Goal: Task Accomplishment & Management: Complete application form

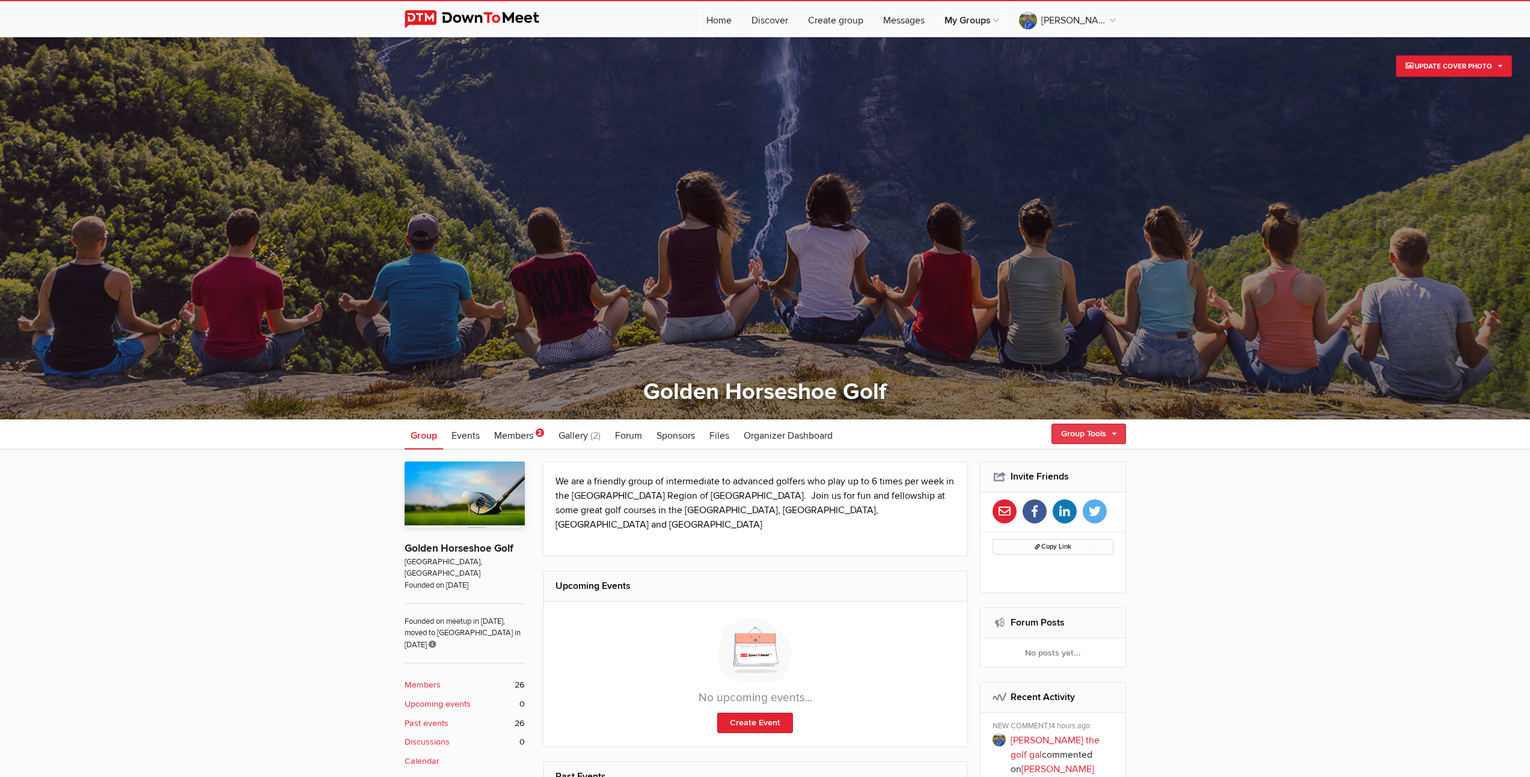
click at [1097, 435] on link "Group Tools" at bounding box center [1088, 434] width 75 height 20
click at [1053, 462] on link "Create Event" at bounding box center [1071, 460] width 108 height 18
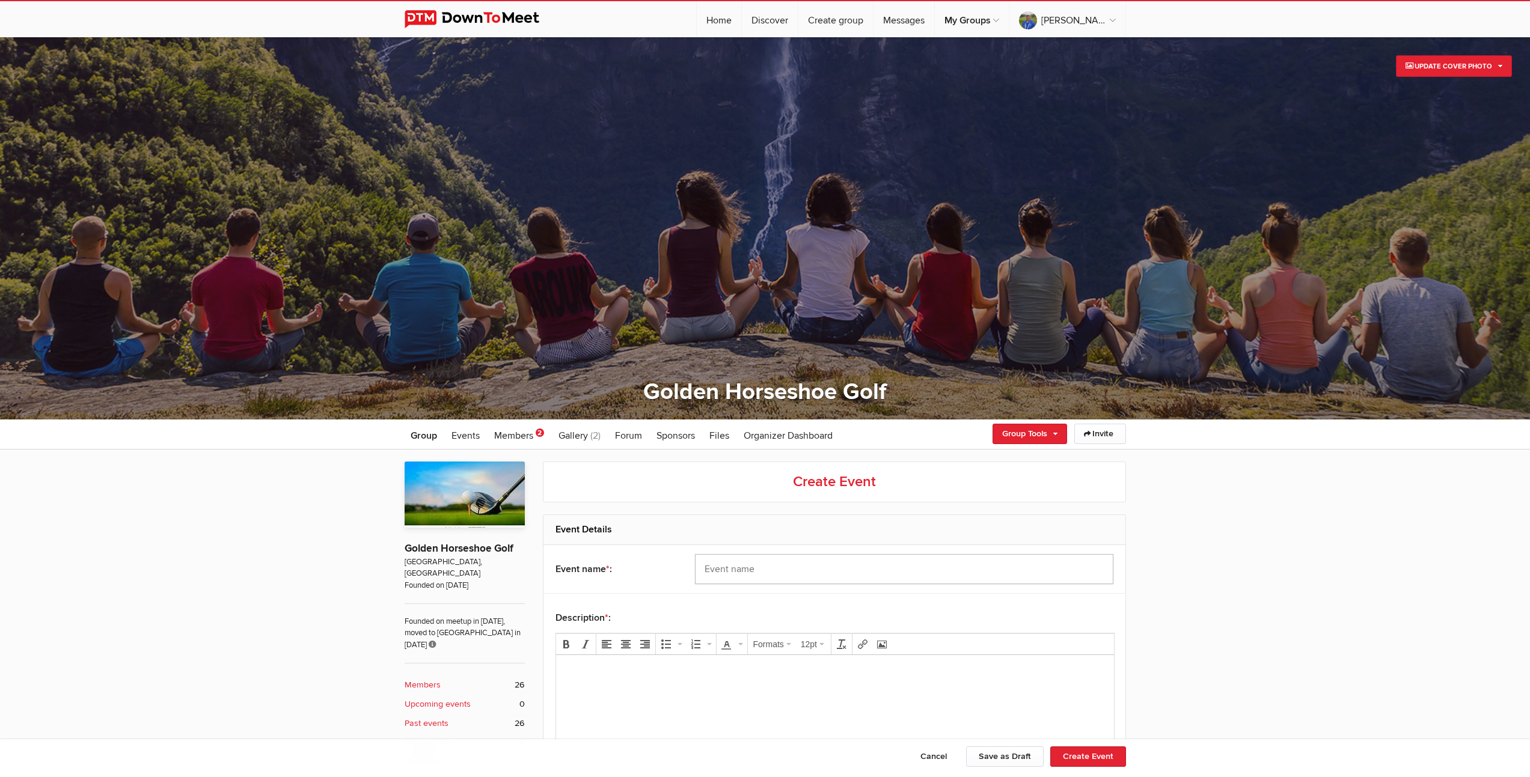
click at [811, 572] on input "text" at bounding box center [904, 569] width 418 height 30
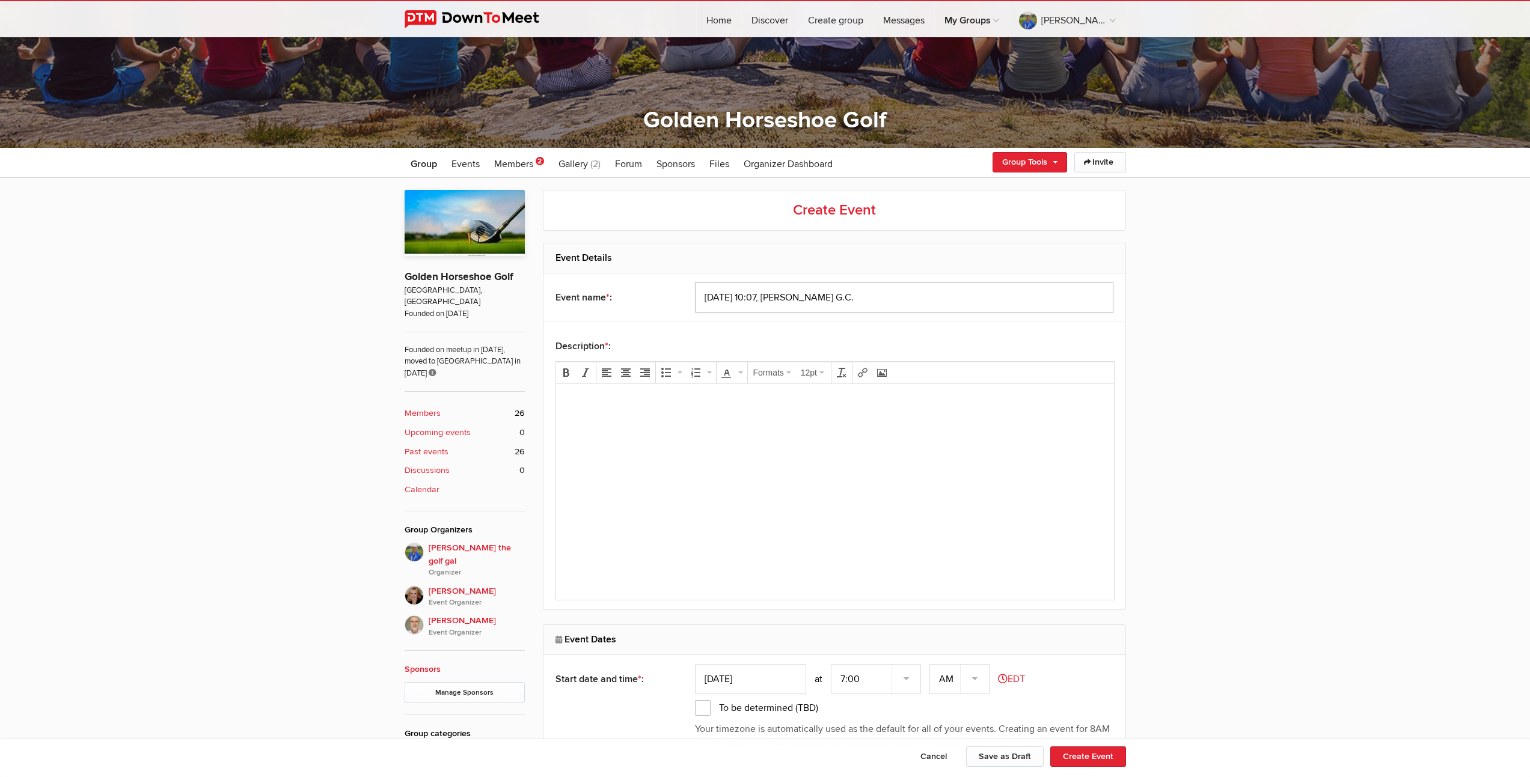
scroll to position [353, 0]
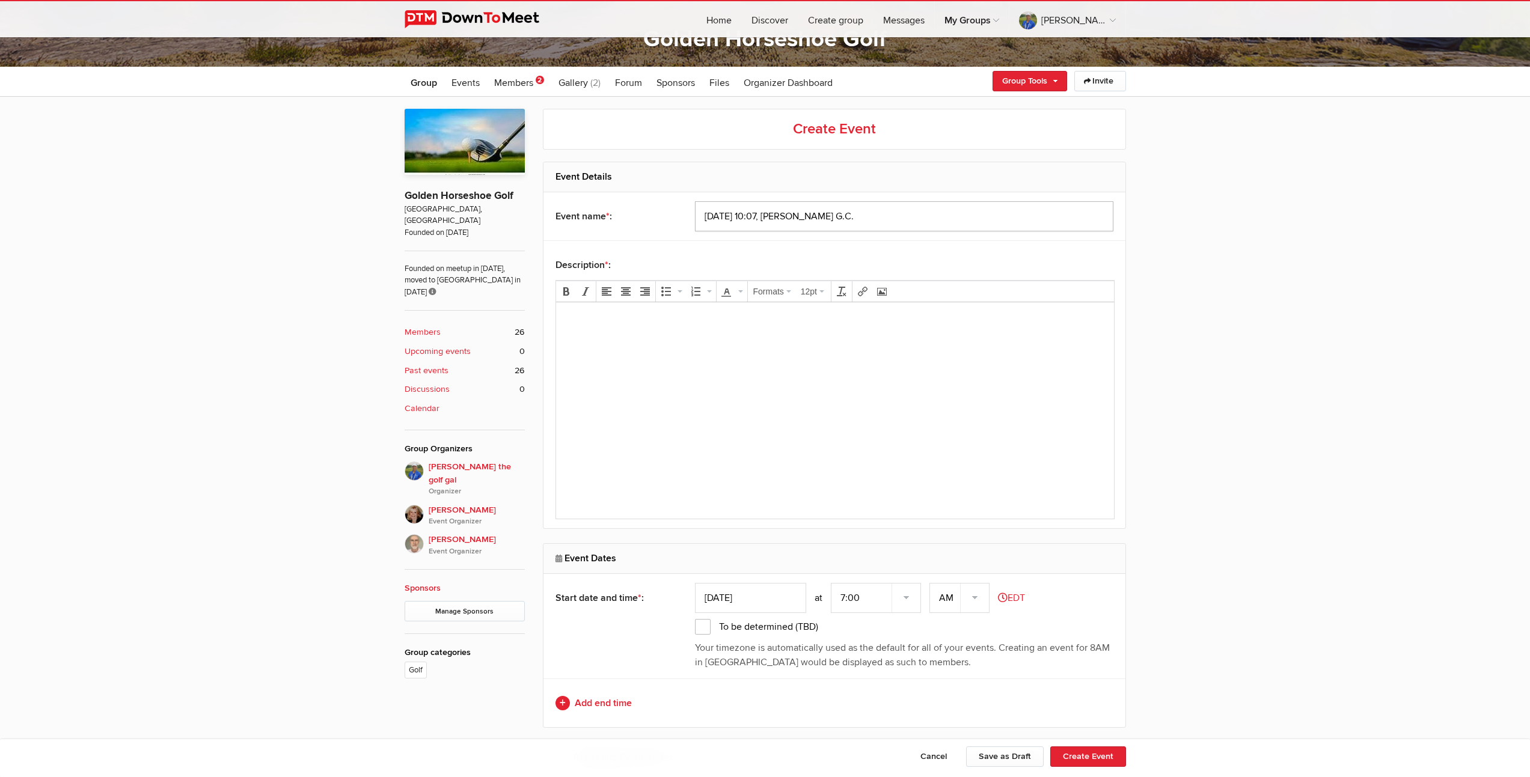
type input "[DATE] 10:07, [PERSON_NAME] G.C."
click at [746, 601] on input "[DATE]" at bounding box center [750, 598] width 111 height 30
type input "[DATE]"
click at [848, 598] on select "7:00 7:15 7:30 7:45 8:00 8:15 8:30 8:45 9:00 9:15 9:30 9:45 10:00 10:15 10:30 1…" at bounding box center [876, 598] width 90 height 30
select select "10:00:00"
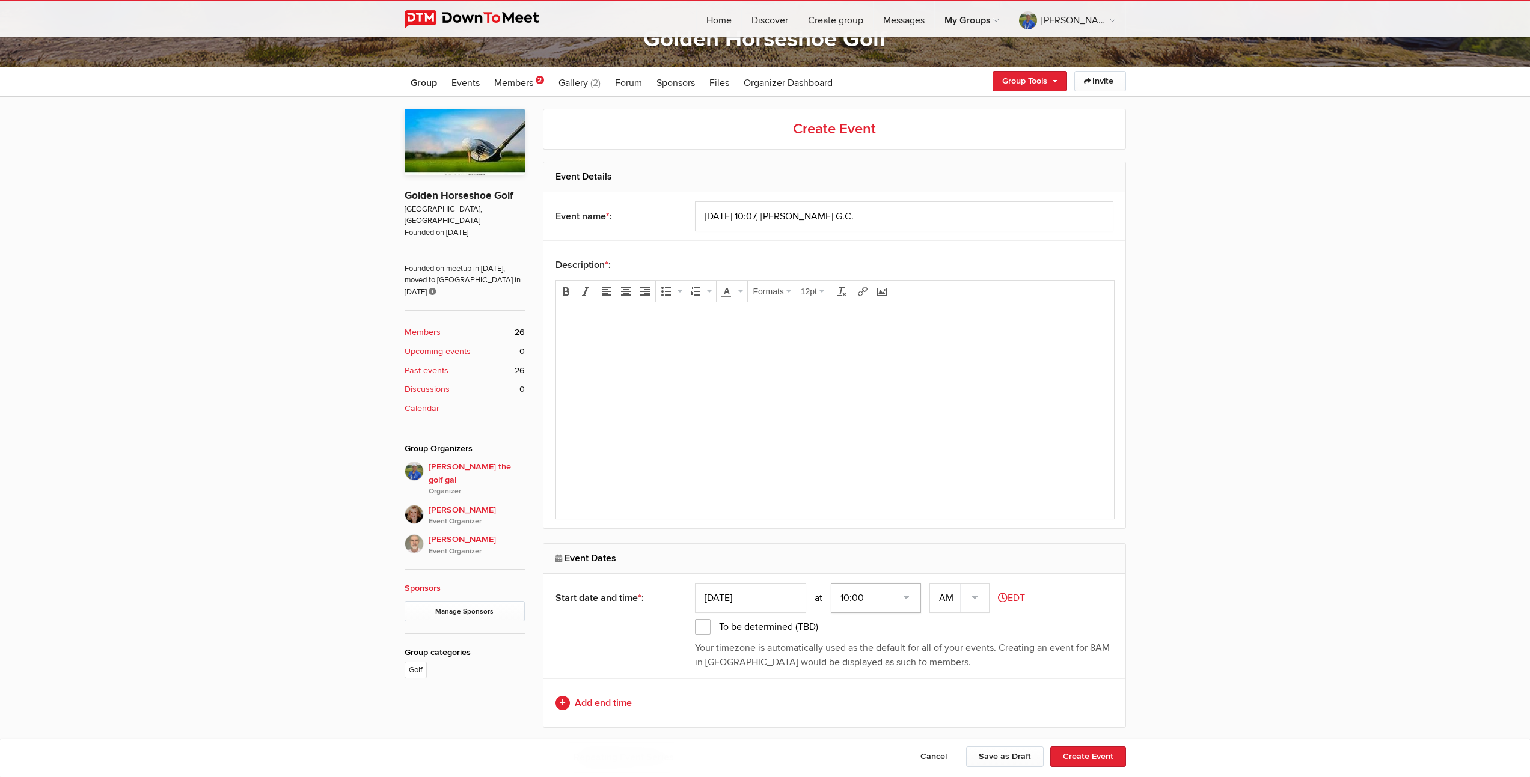
click at [832, 583] on select "7:00 7:15 7:30 7:45 8:00 8:15 8:30 8:45 9:00 9:15 9:30 9:45 10:00 10:15 10:30 1…" at bounding box center [876, 598] width 90 height 30
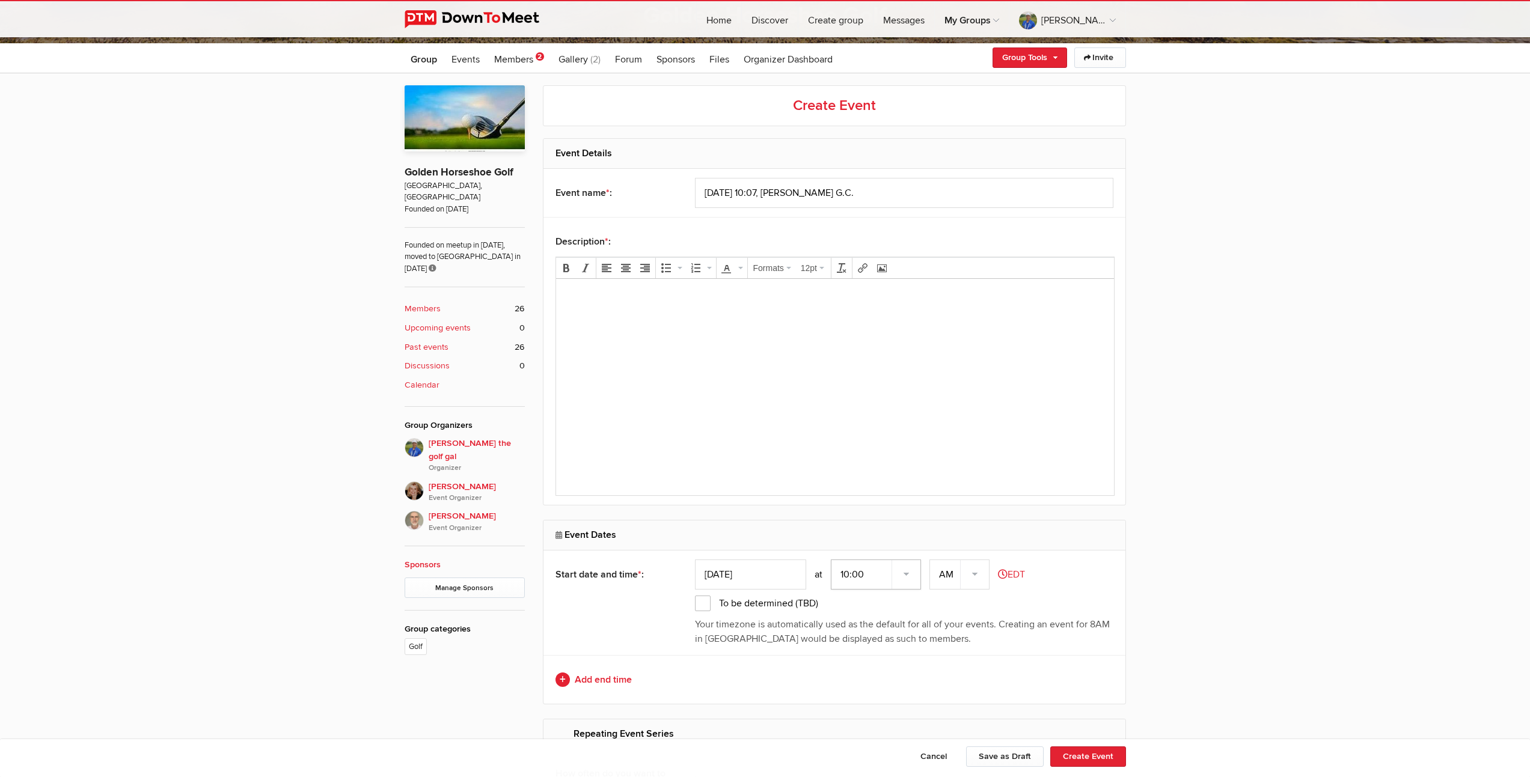
scroll to position [378, 0]
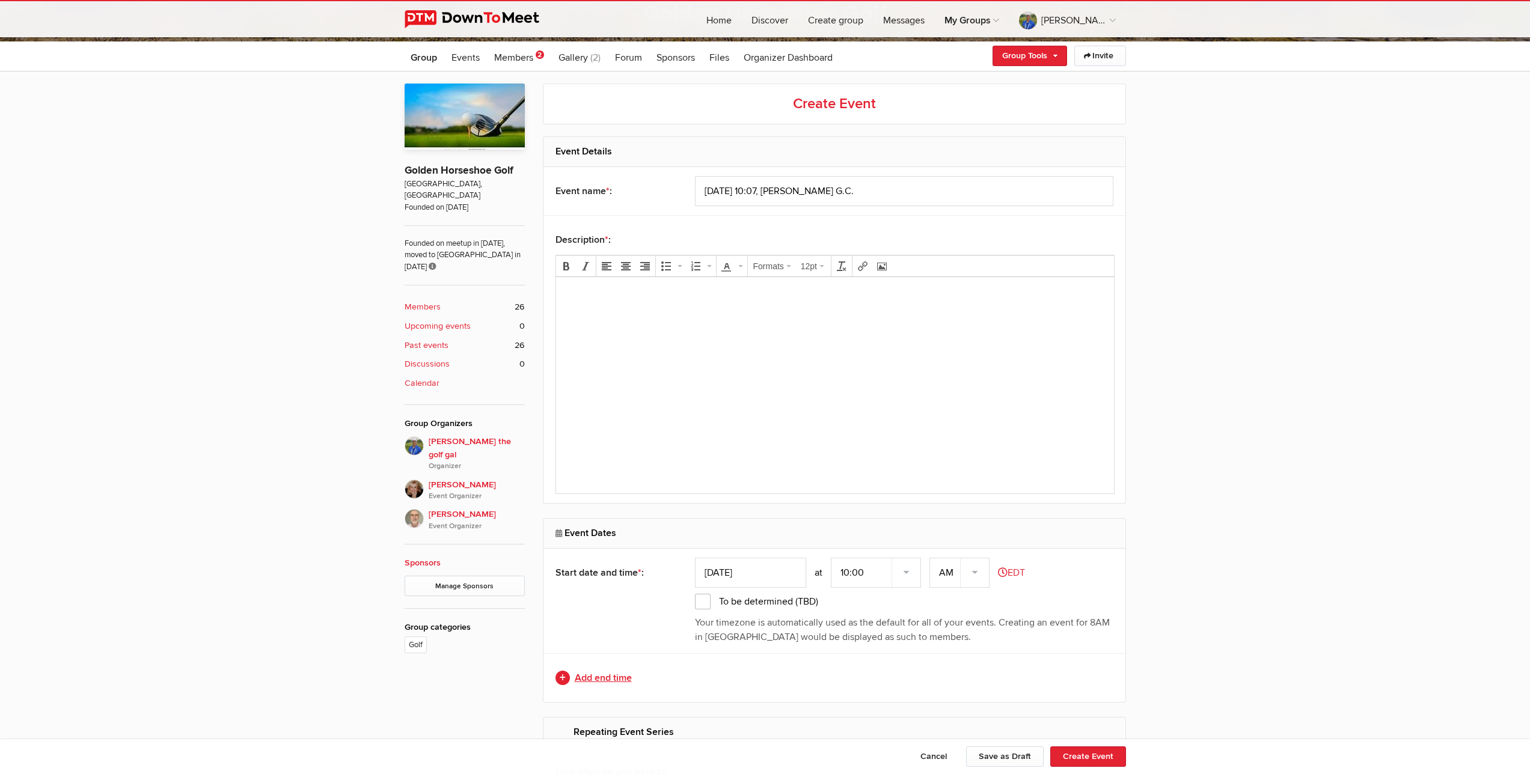
click at [620, 678] on link "Add end time" at bounding box center [834, 678] width 558 height 14
click at [750, 680] on input "text" at bounding box center [750, 678] width 111 height 30
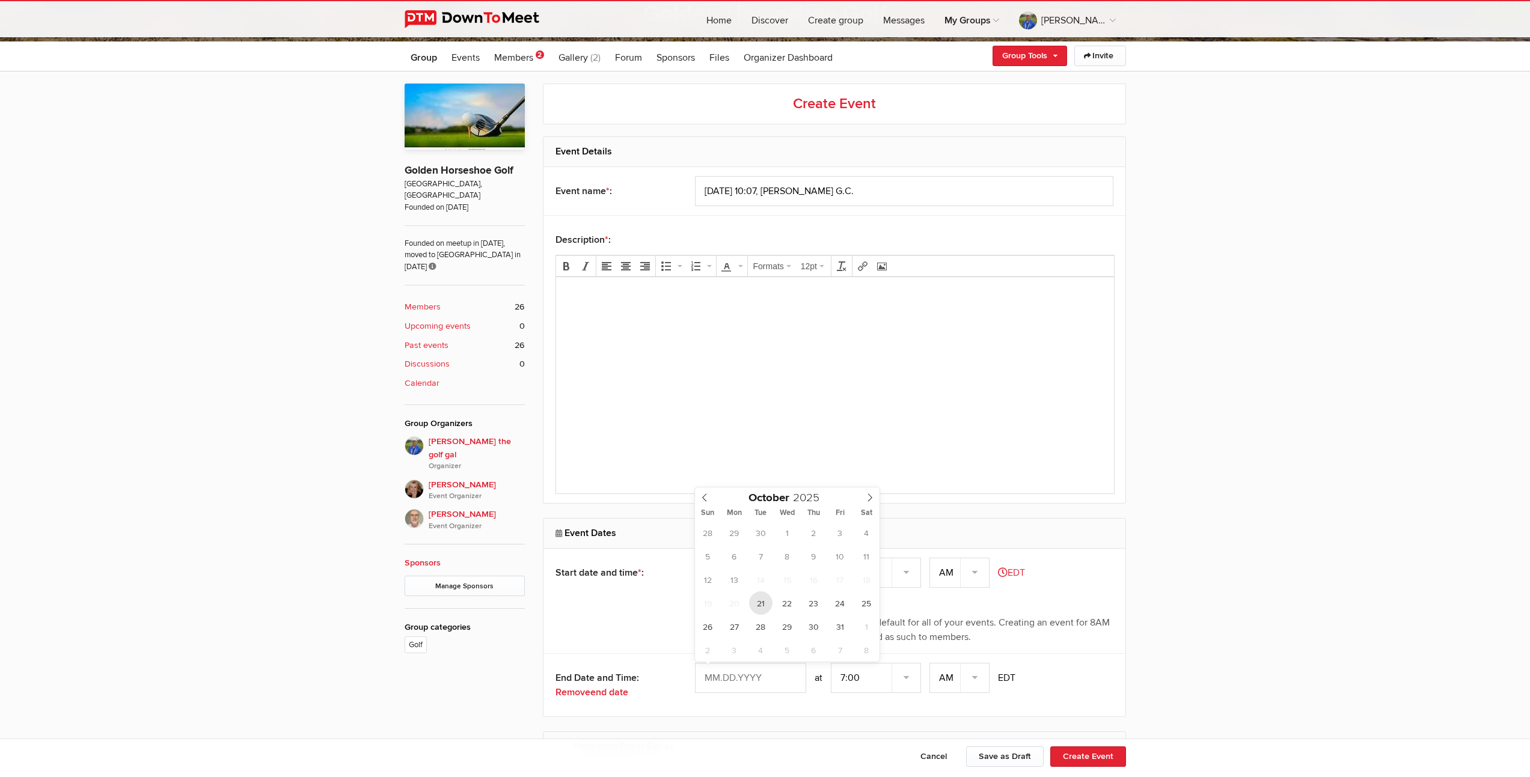
type input "[DATE]"
click at [848, 682] on select "7:00 7:15 7:30 7:45 8:00 8:15 8:30 8:45 9:00 9:15 9:30 9:45 10:00 10:15 10:30 1…" at bounding box center [876, 678] width 90 height 30
select select "3:00:00"
click at [832, 663] on select "7:00 7:15 7:30 7:45 8:00 8:15 8:30 8:45 9:00 9:15 9:30 9:45 10:00 10:15 10:30 1…" at bounding box center [876, 678] width 90 height 30
click at [977, 676] on select "AM PM" at bounding box center [959, 678] width 60 height 30
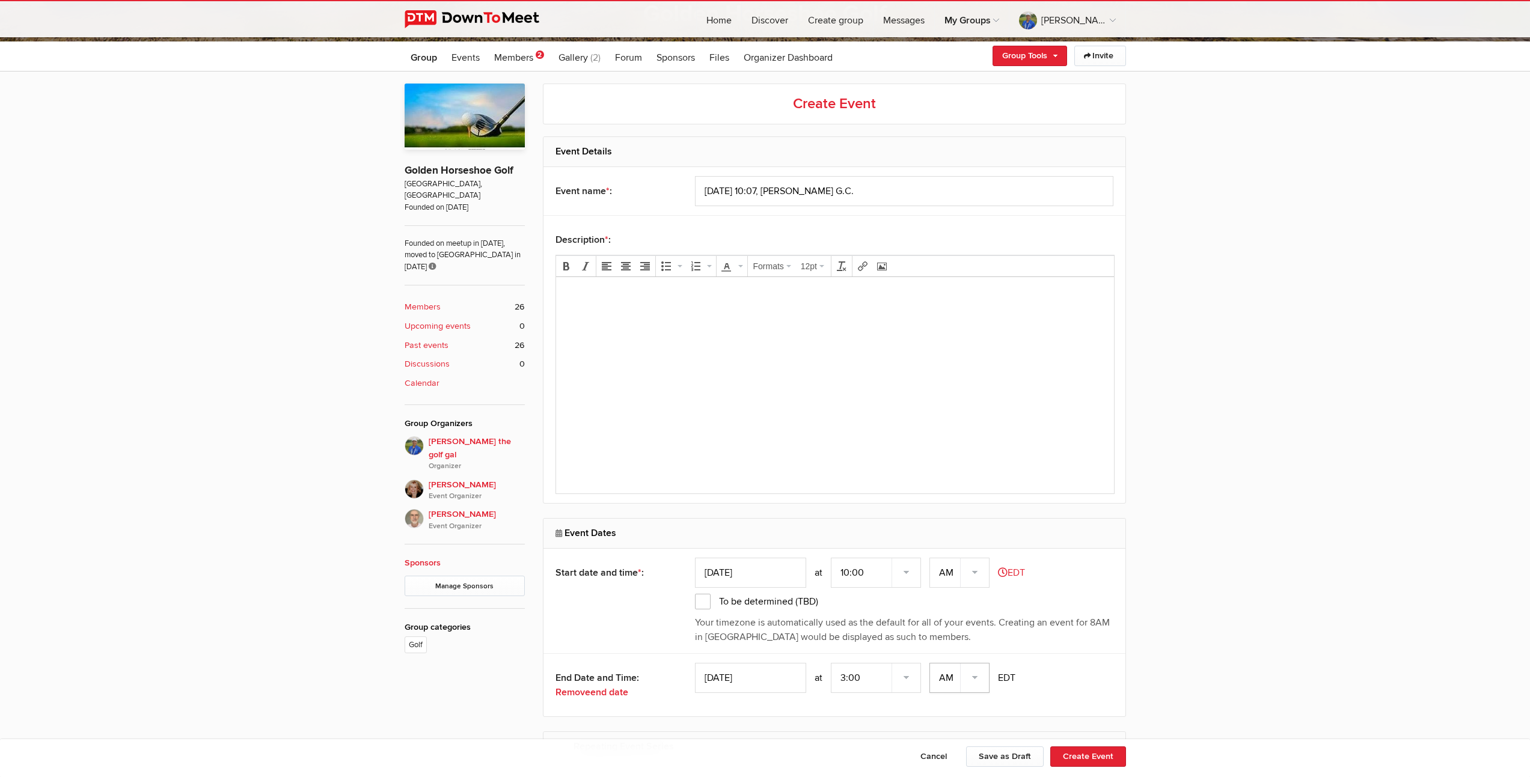
select select "PM"
click at [930, 663] on select "AM PM" at bounding box center [959, 678] width 60 height 30
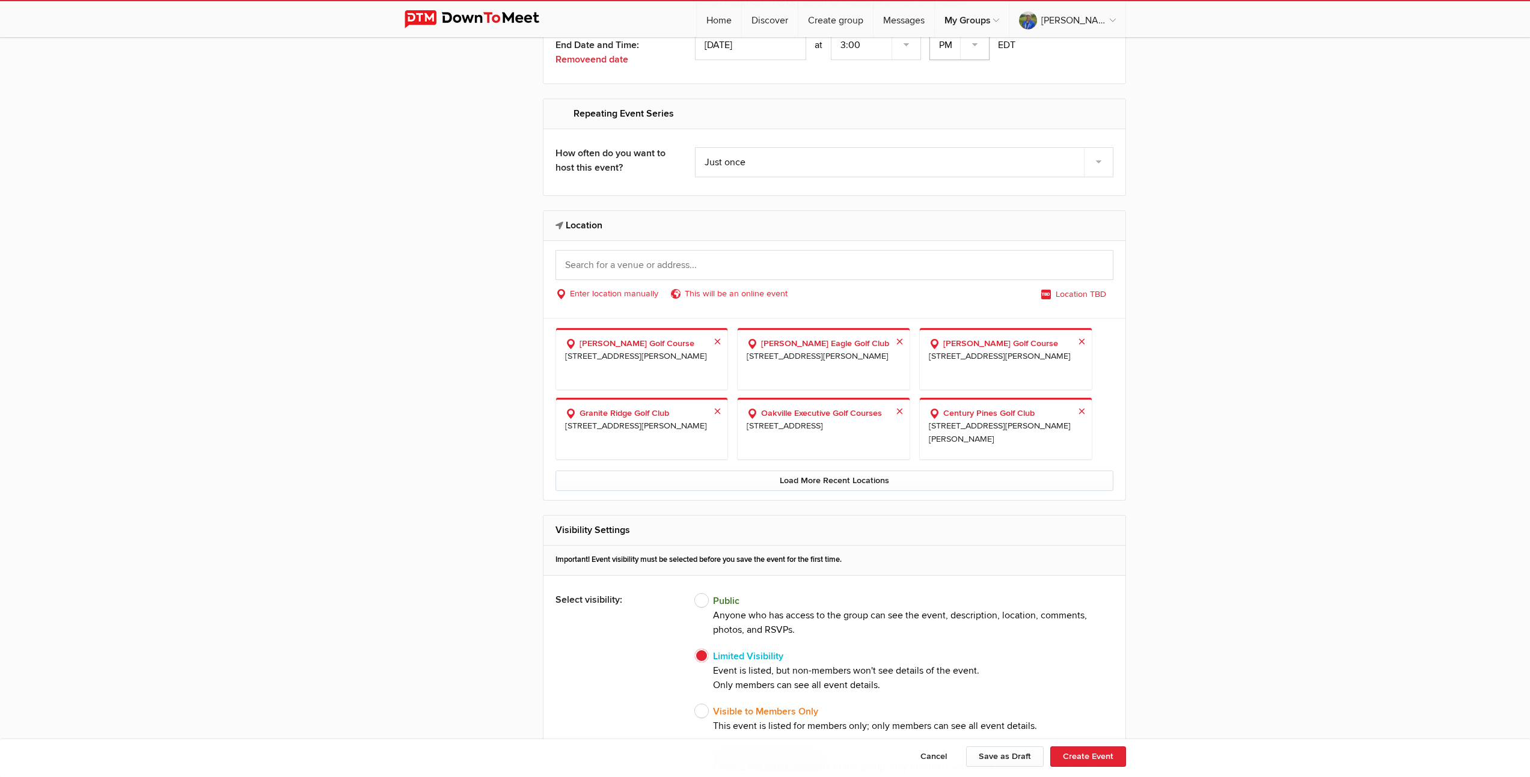
scroll to position [935, 0]
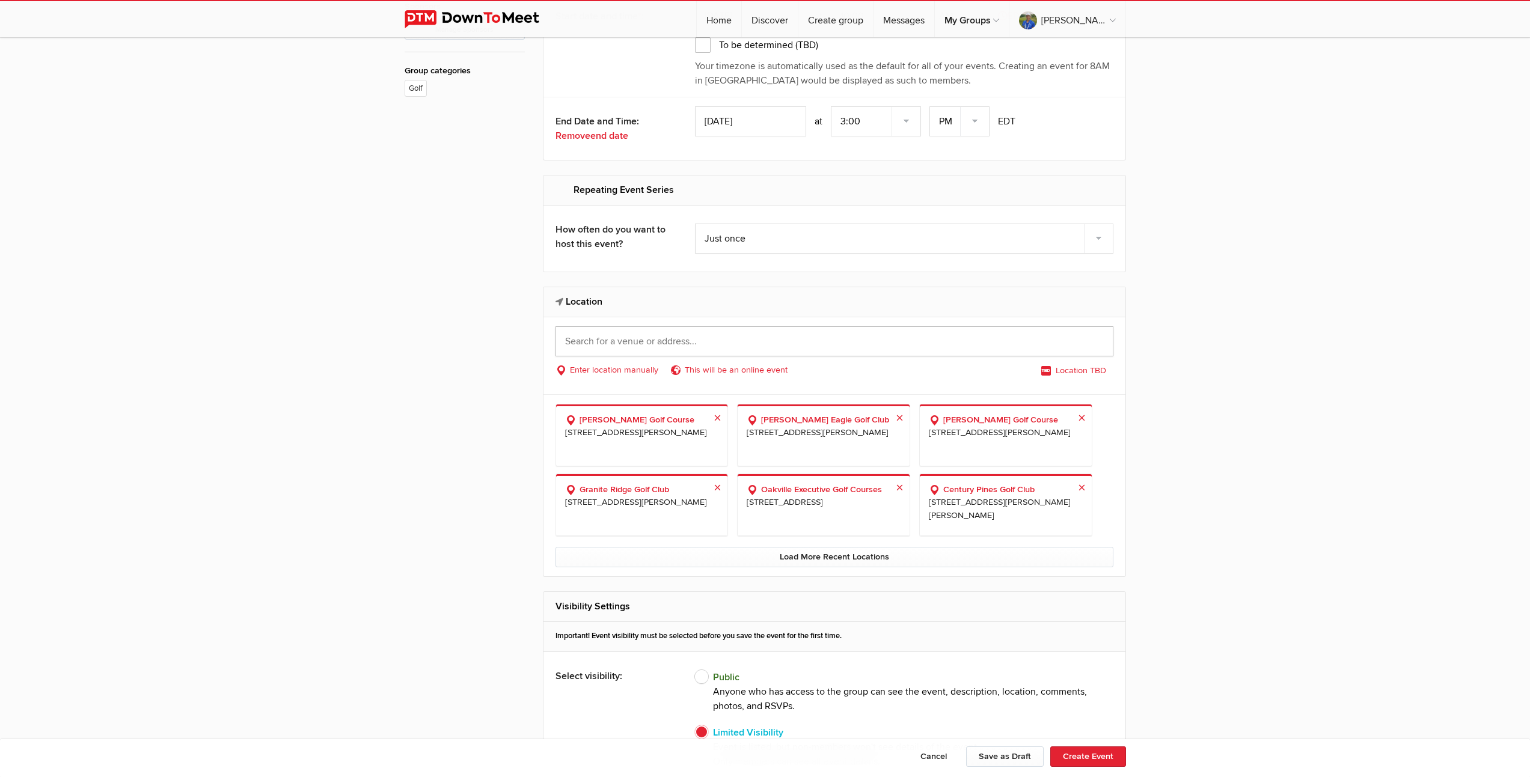
click at [652, 341] on input "text" at bounding box center [834, 341] width 558 height 30
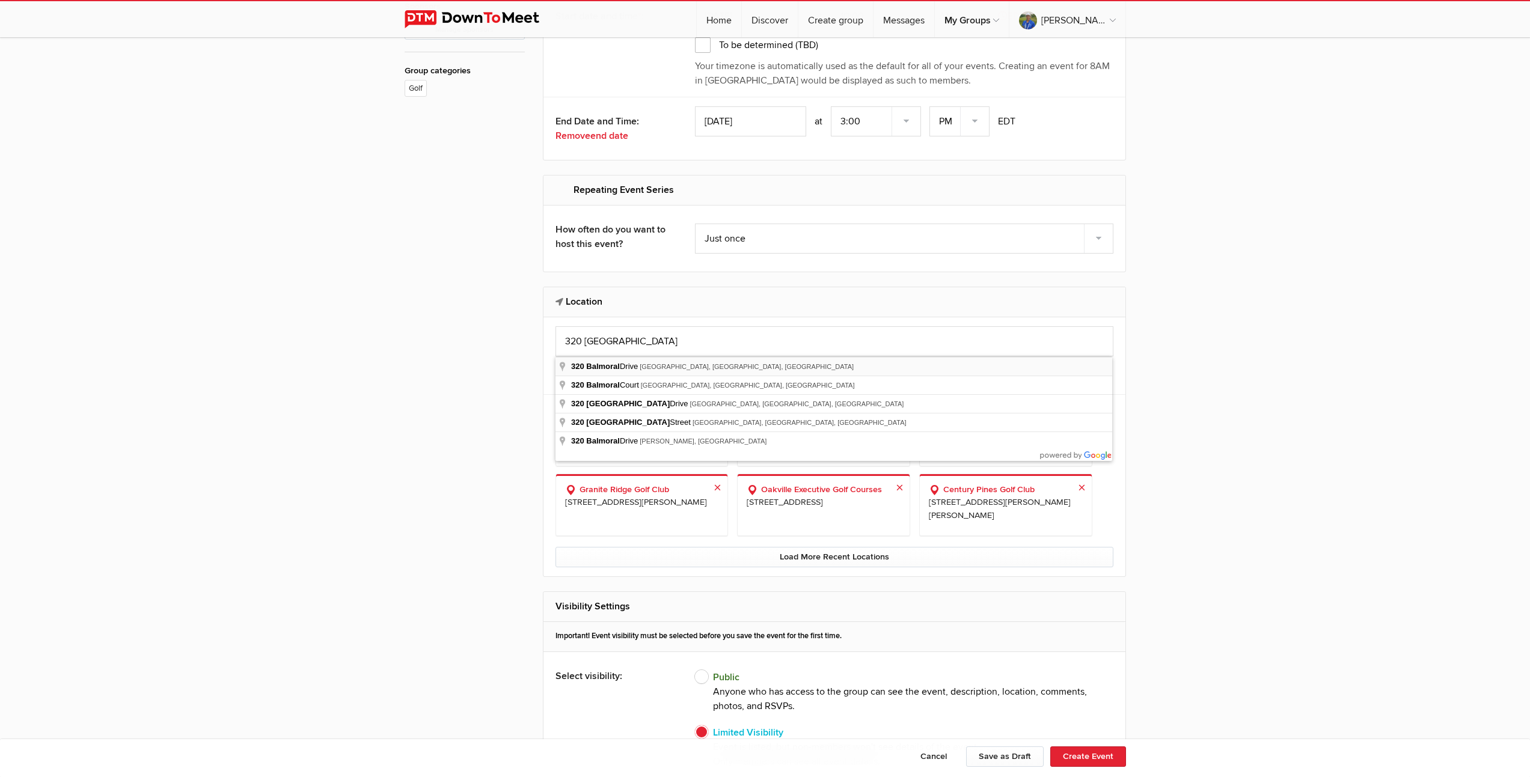
type input "[STREET_ADDRESS]"
select select "[GEOGRAPHIC_DATA]"
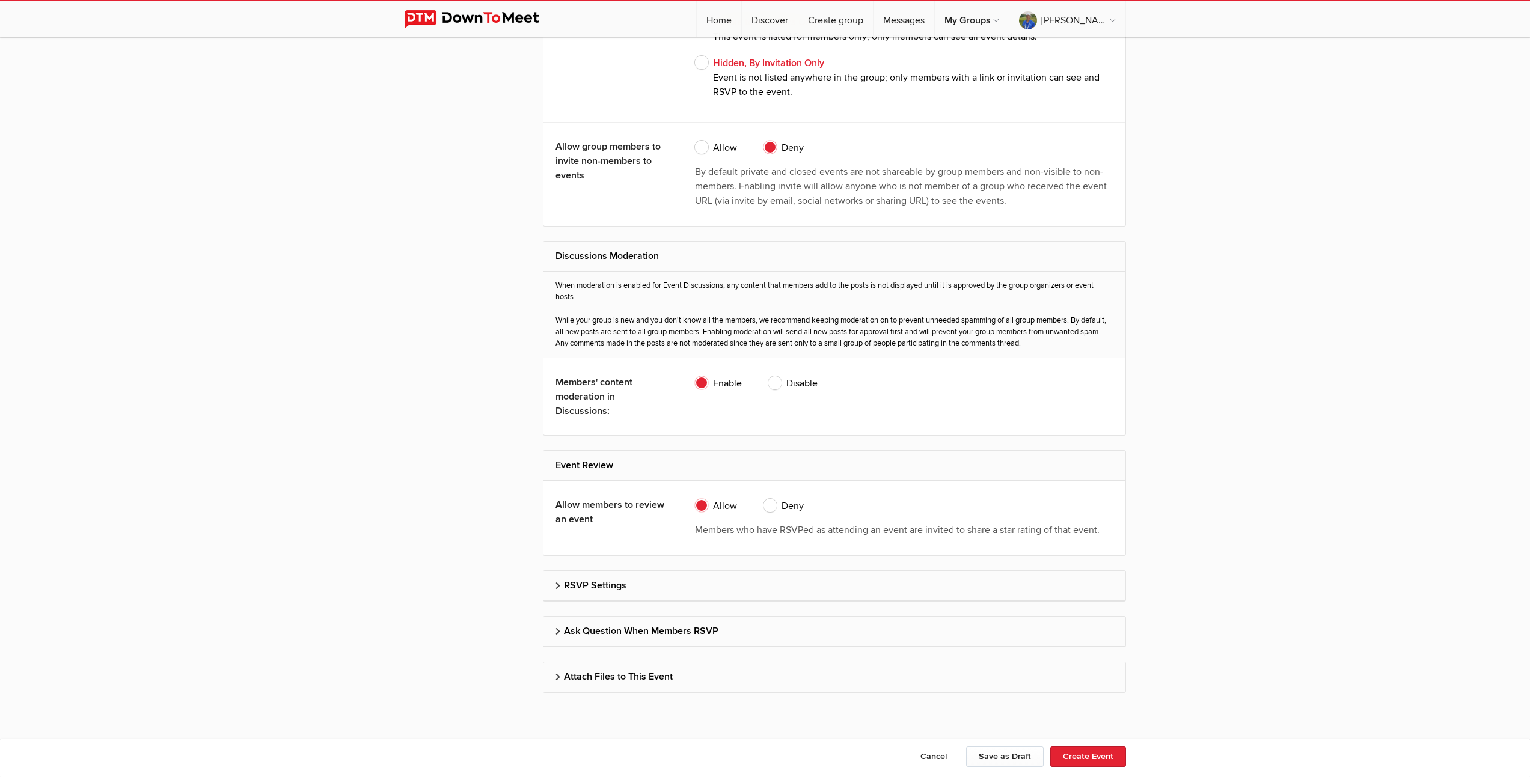
scroll to position [2220, 0]
click at [612, 587] on h2 "RSVP Settings" at bounding box center [834, 583] width 558 height 29
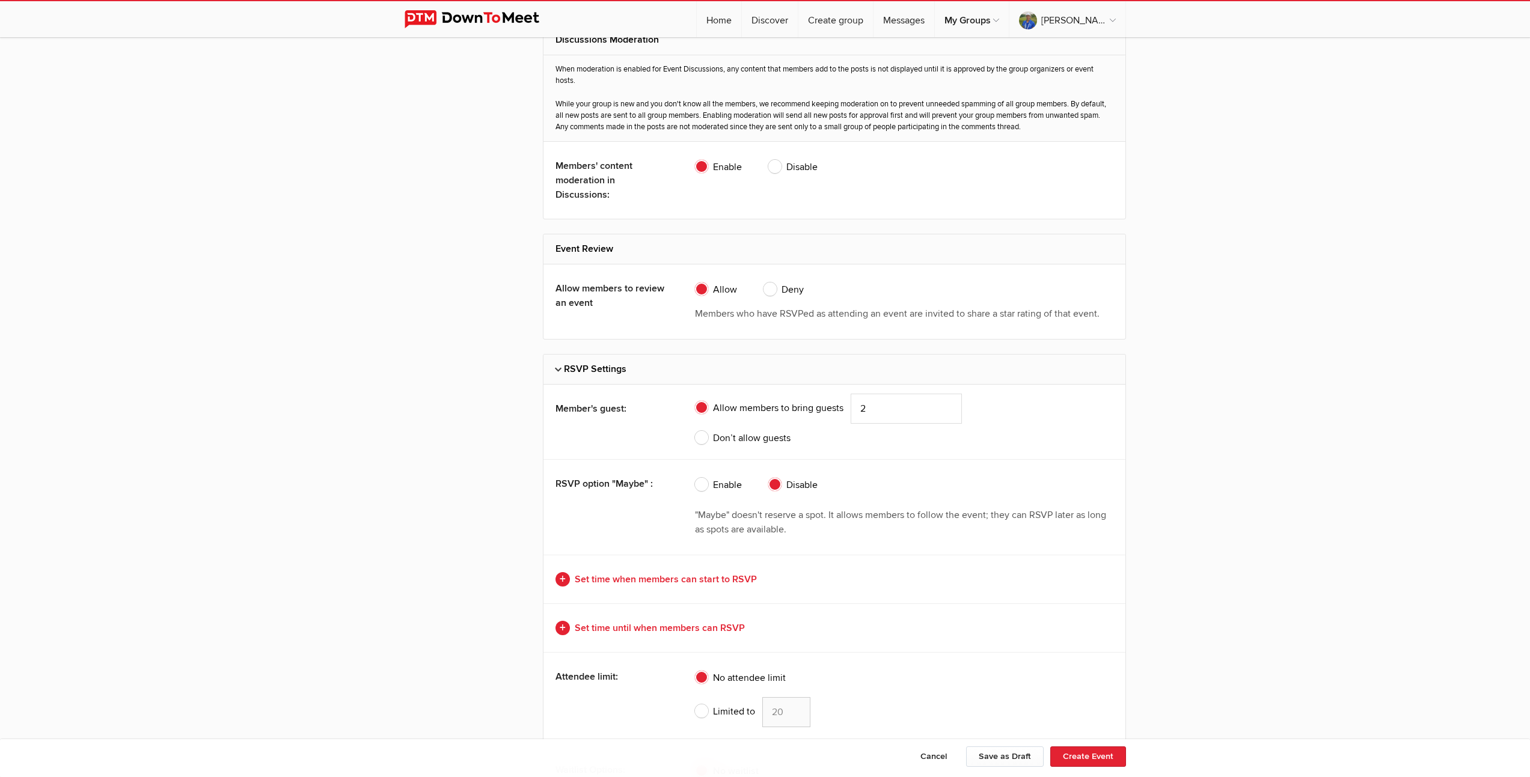
click at [703, 435] on span "Don’t allow guests" at bounding box center [743, 438] width 96 height 14
click at [695, 431] on input "Don’t allow guests" at bounding box center [694, 430] width 1 height 1
radio input "true"
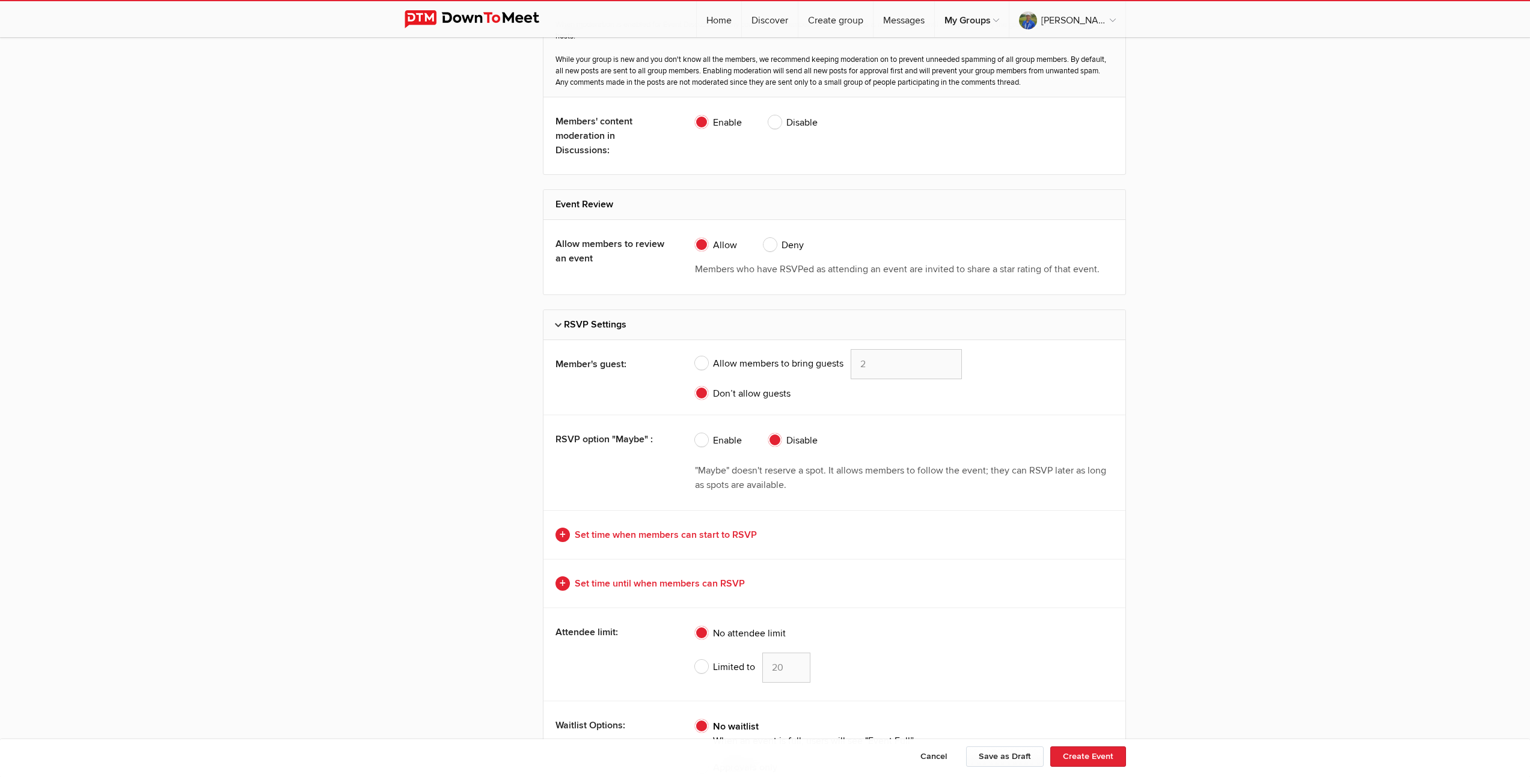
scroll to position [2533, 0]
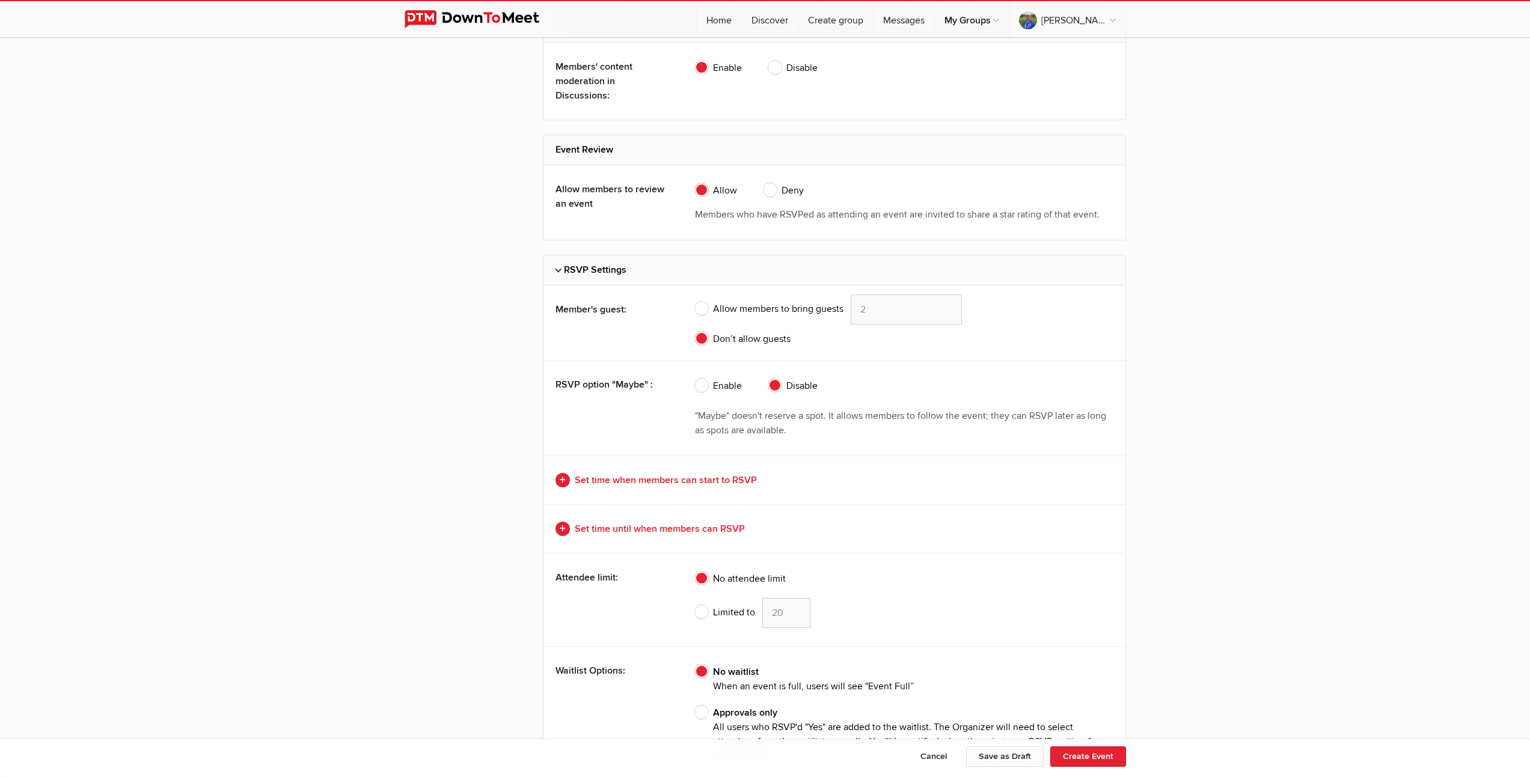
click at [697, 610] on span "Limited to" at bounding box center [725, 612] width 60 height 14
click at [695, 598] on input "Limited to 20" at bounding box center [694, 597] width 1 height 1
radio input "true"
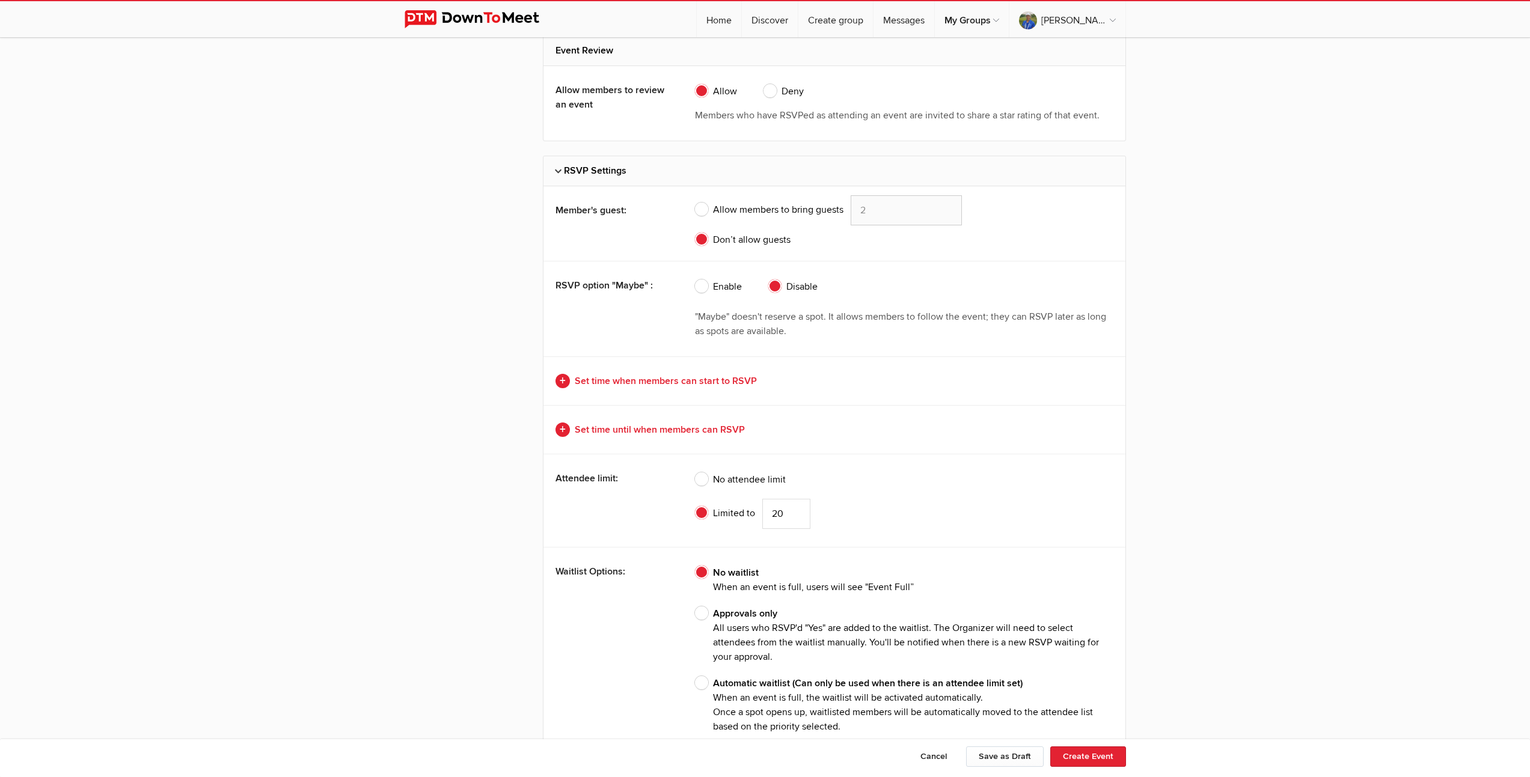
click at [701, 615] on span "Approvals only All users who RSVP'd "Yes" are added to the waitlist. The Organi…" at bounding box center [904, 635] width 418 height 58
click at [695, 606] on input "Approvals only All users who RSVP'd "Yes" are added to the waitlist. The Organi…" at bounding box center [694, 606] width 1 height 1
radio input "true"
click at [795, 514] on input "19" at bounding box center [786, 514] width 48 height 30
click at [795, 514] on input "18" at bounding box center [786, 514] width 48 height 30
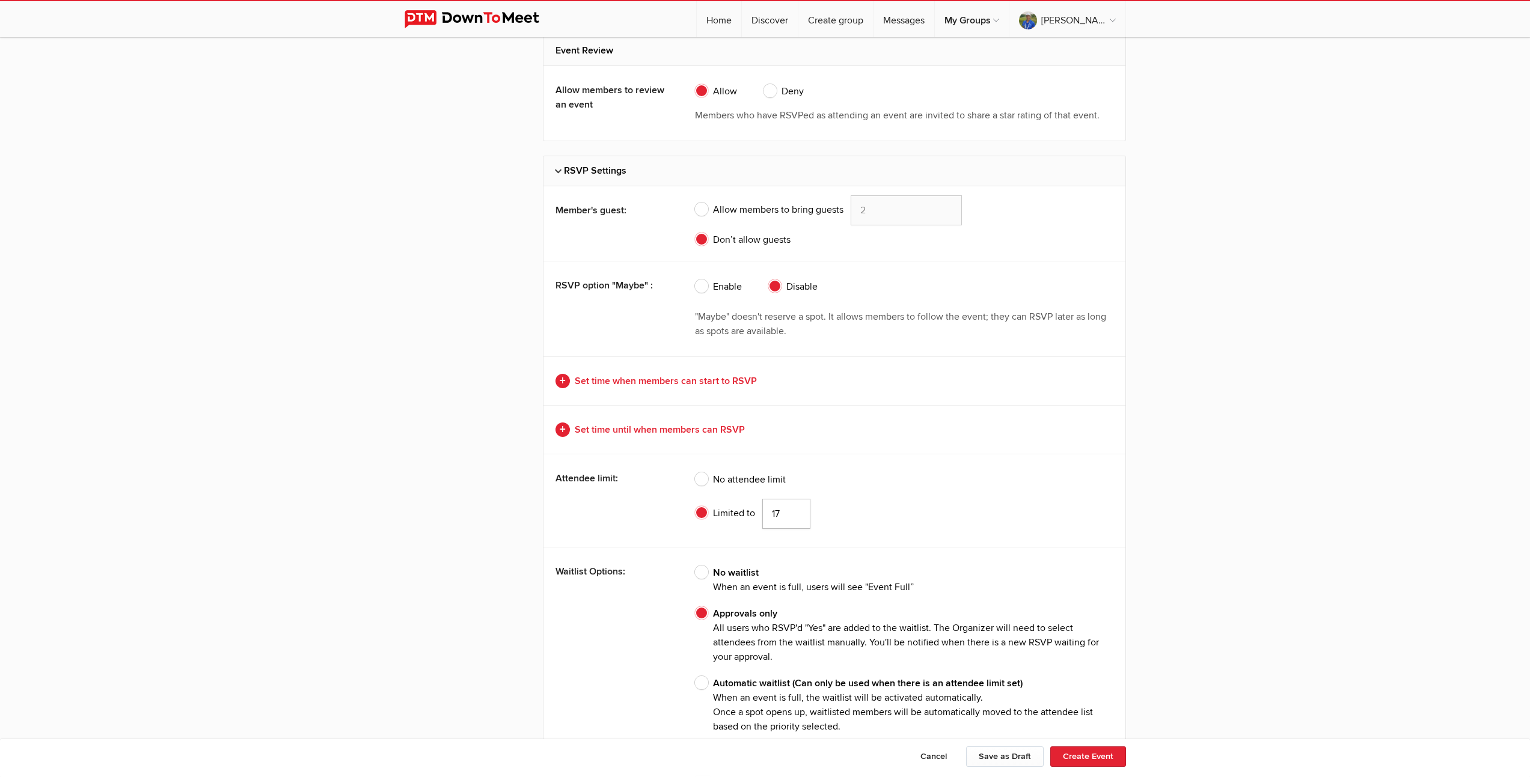
click at [795, 514] on input "17" at bounding box center [786, 514] width 48 height 30
click at [795, 514] on input "16" at bounding box center [786, 514] width 48 height 30
click at [795, 514] on input "15" at bounding box center [786, 514] width 48 height 30
click at [795, 514] on input "14" at bounding box center [786, 514] width 48 height 30
click at [795, 514] on input "13" at bounding box center [786, 514] width 48 height 30
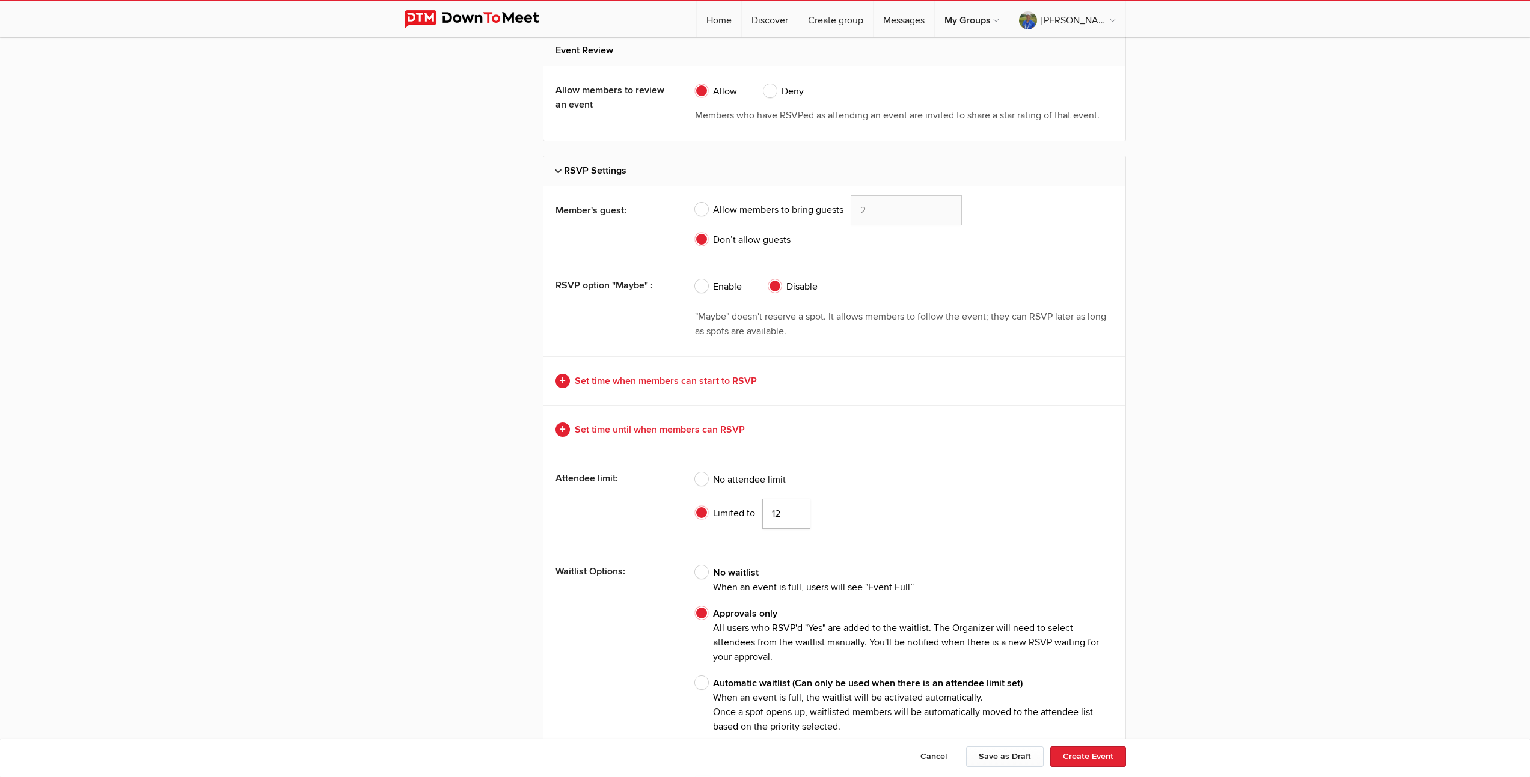
click at [795, 514] on input "12" at bounding box center [786, 514] width 48 height 30
click at [795, 514] on input "11" at bounding box center [786, 514] width 48 height 30
click at [795, 514] on input "10" at bounding box center [786, 514] width 48 height 30
click at [795, 514] on input "9" at bounding box center [786, 514] width 48 height 30
click at [795, 514] on input "8" at bounding box center [786, 514] width 48 height 30
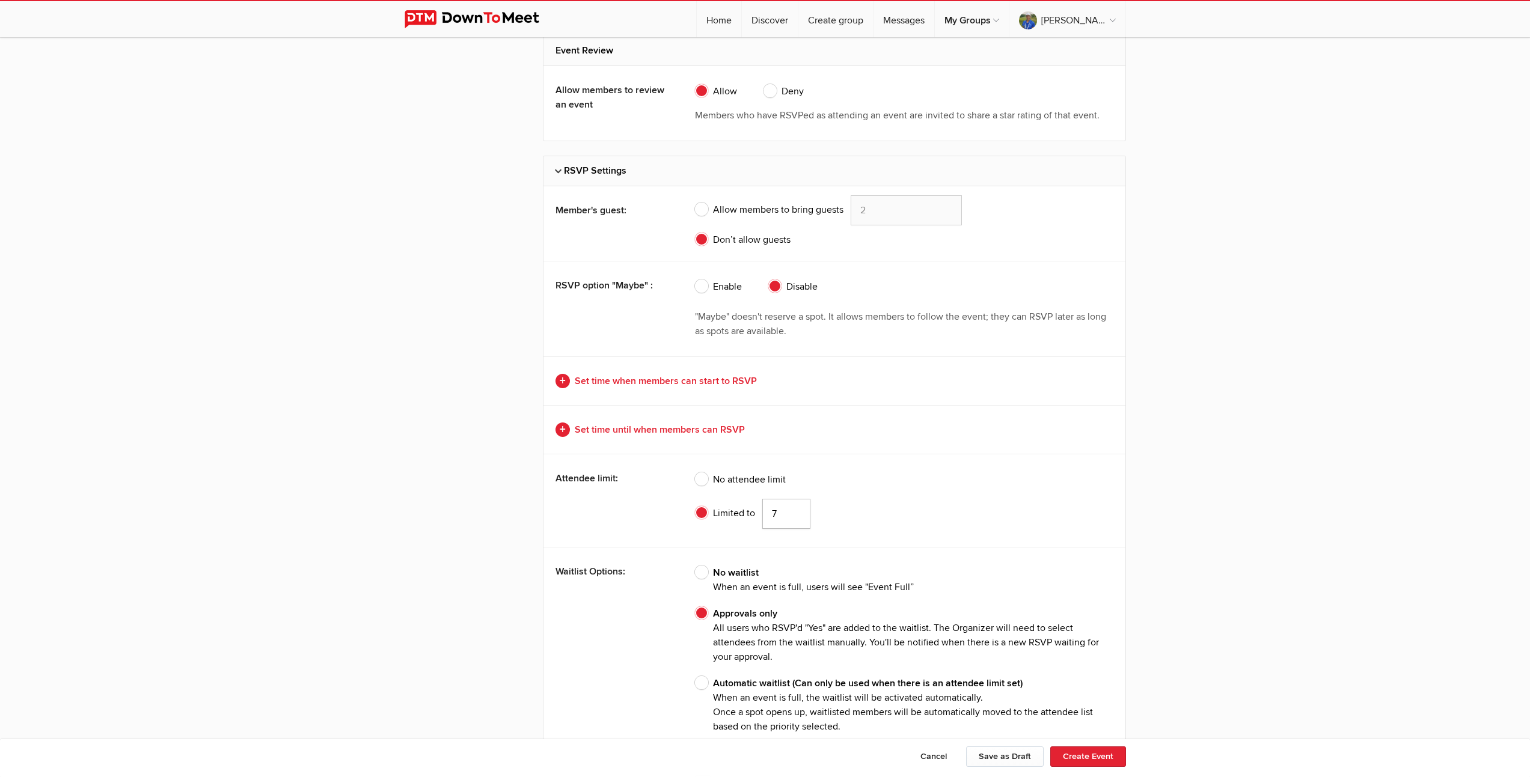
click at [795, 514] on input "7" at bounding box center [786, 514] width 48 height 30
click at [795, 514] on input "6" at bounding box center [786, 514] width 48 height 30
click at [795, 514] on input "5" at bounding box center [786, 514] width 48 height 30
type input "4"
click at [795, 515] on input "4" at bounding box center [786, 514] width 48 height 30
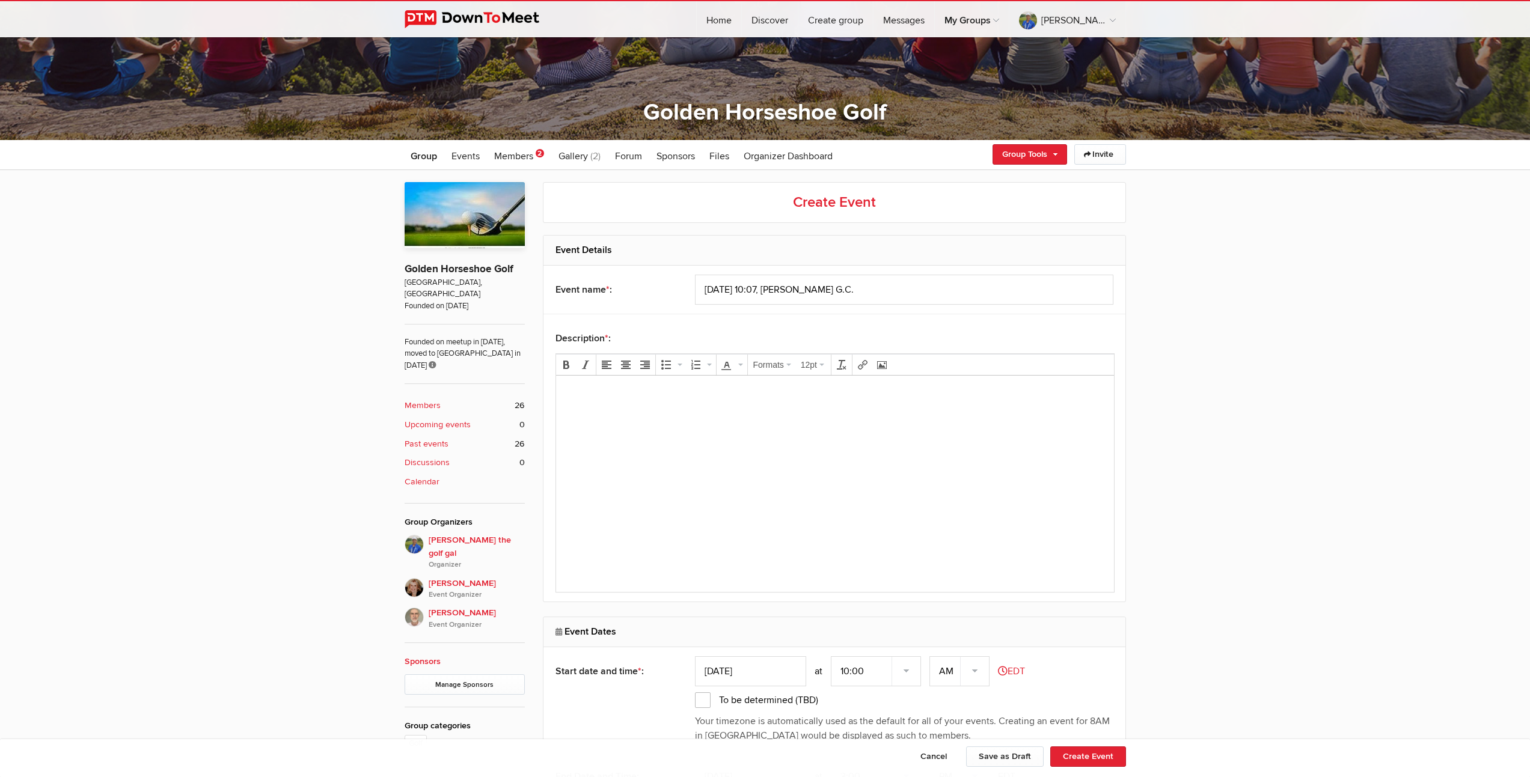
scroll to position [270, 0]
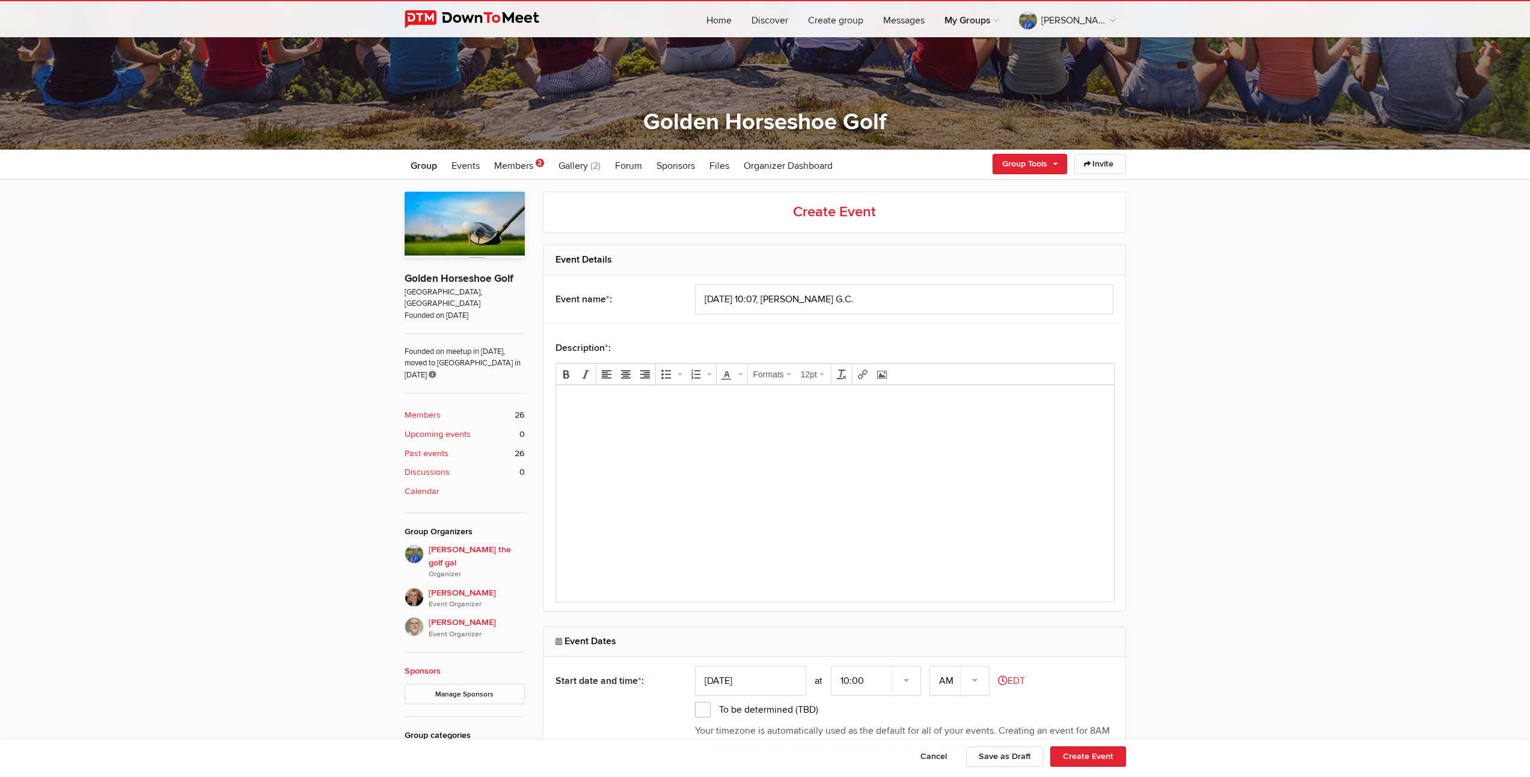
click at [781, 454] on html at bounding box center [834, 419] width 558 height 69
click at [820, 426] on body at bounding box center [834, 422] width 548 height 54
click at [1076, 756] on button "Create Event" at bounding box center [1088, 757] width 76 height 20
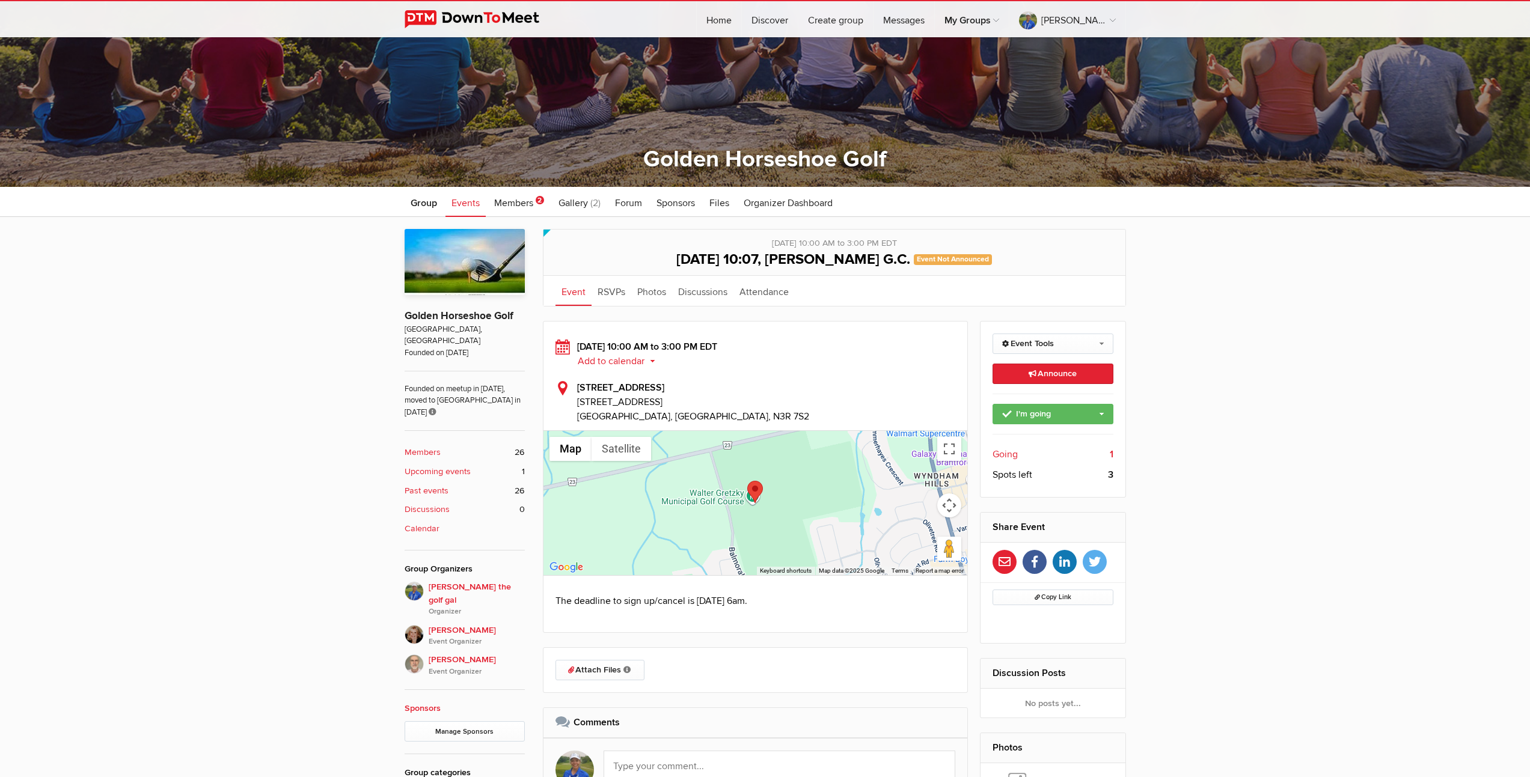
scroll to position [401, 0]
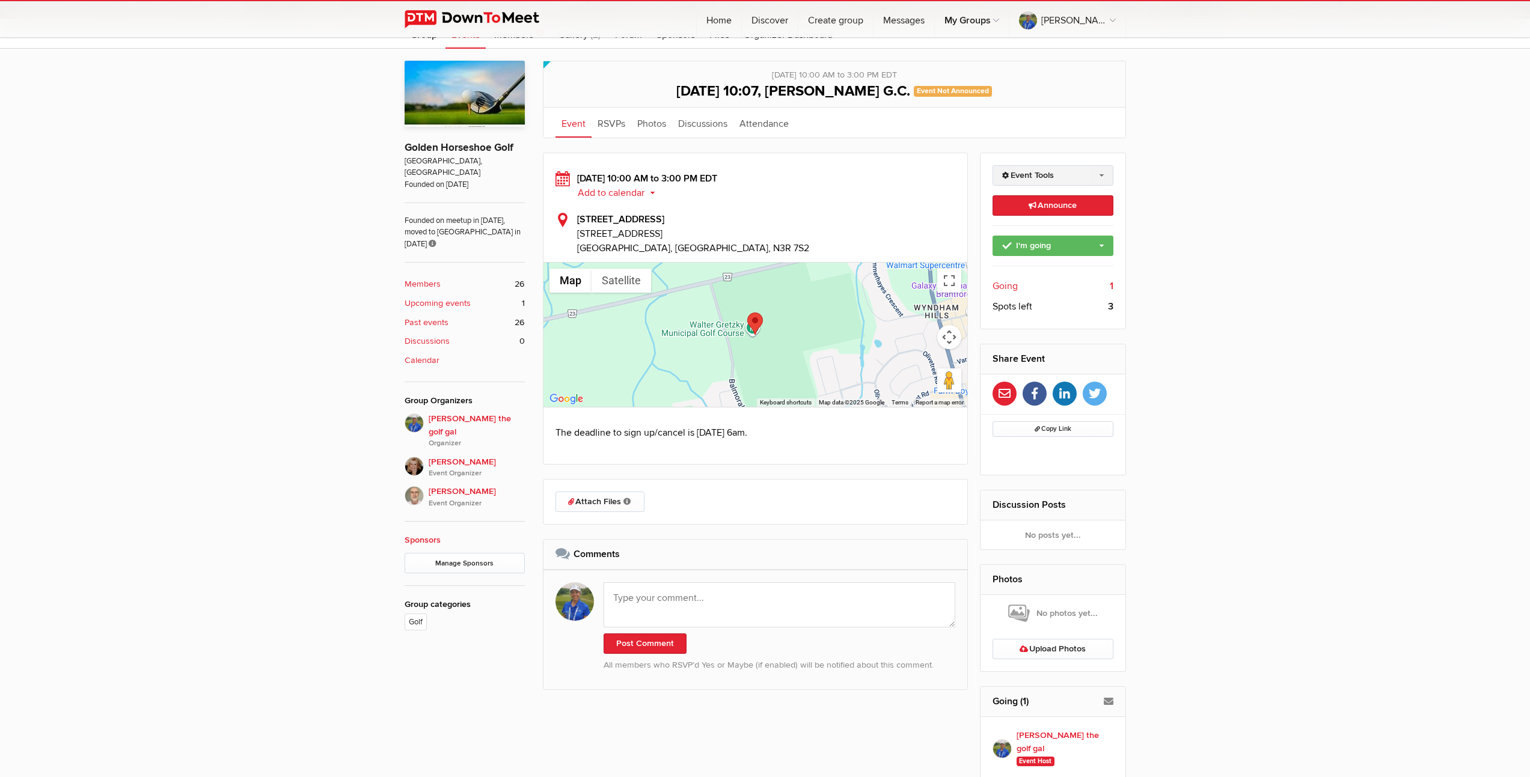
click at [1103, 172] on link "Event Tools" at bounding box center [1052, 175] width 121 height 20
click at [1025, 204] on link "Edit Event" at bounding box center [1053, 201] width 120 height 18
select select "10:00:00"
select select "3:00:00"
select select "PM"
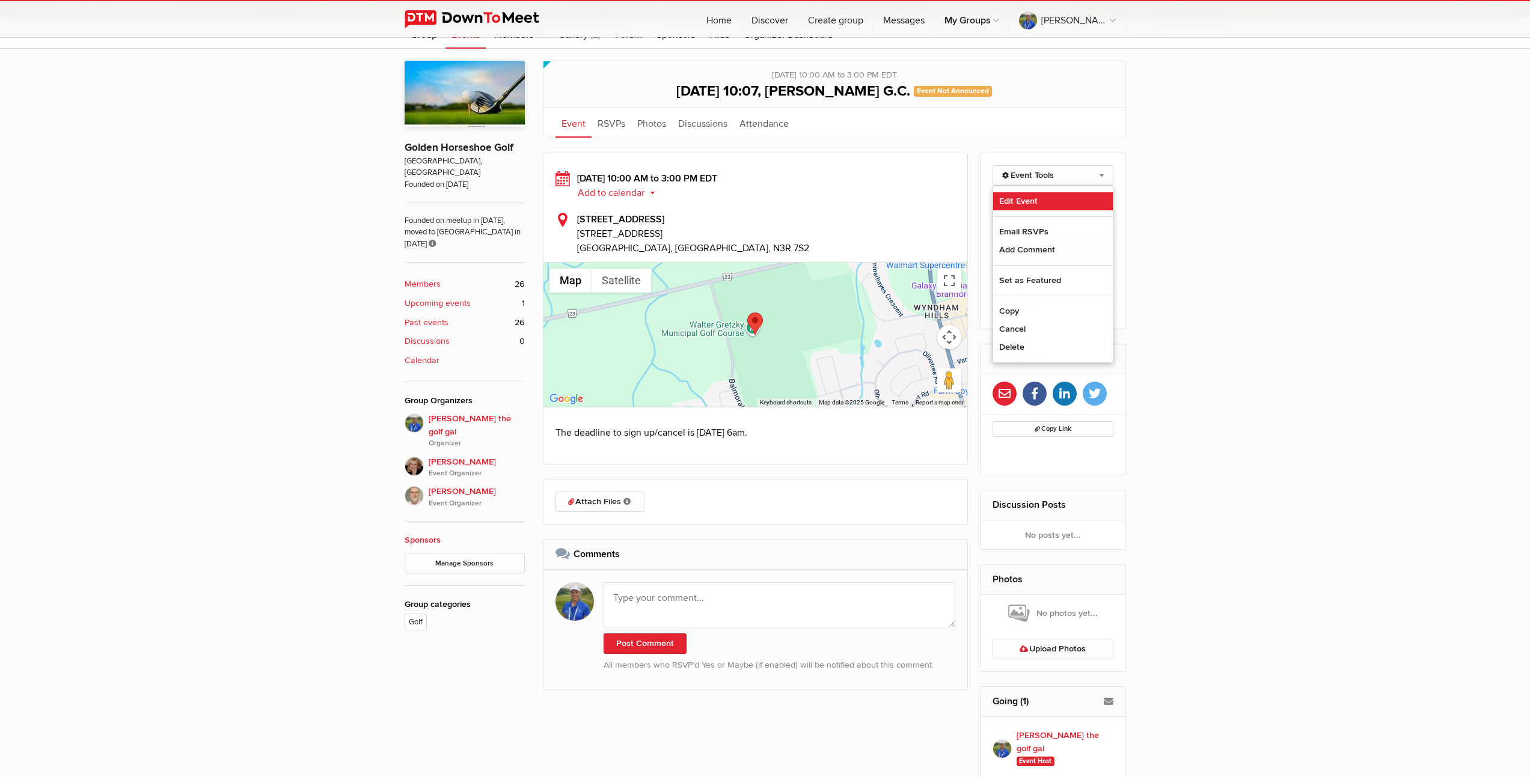
select select "[GEOGRAPHIC_DATA]"
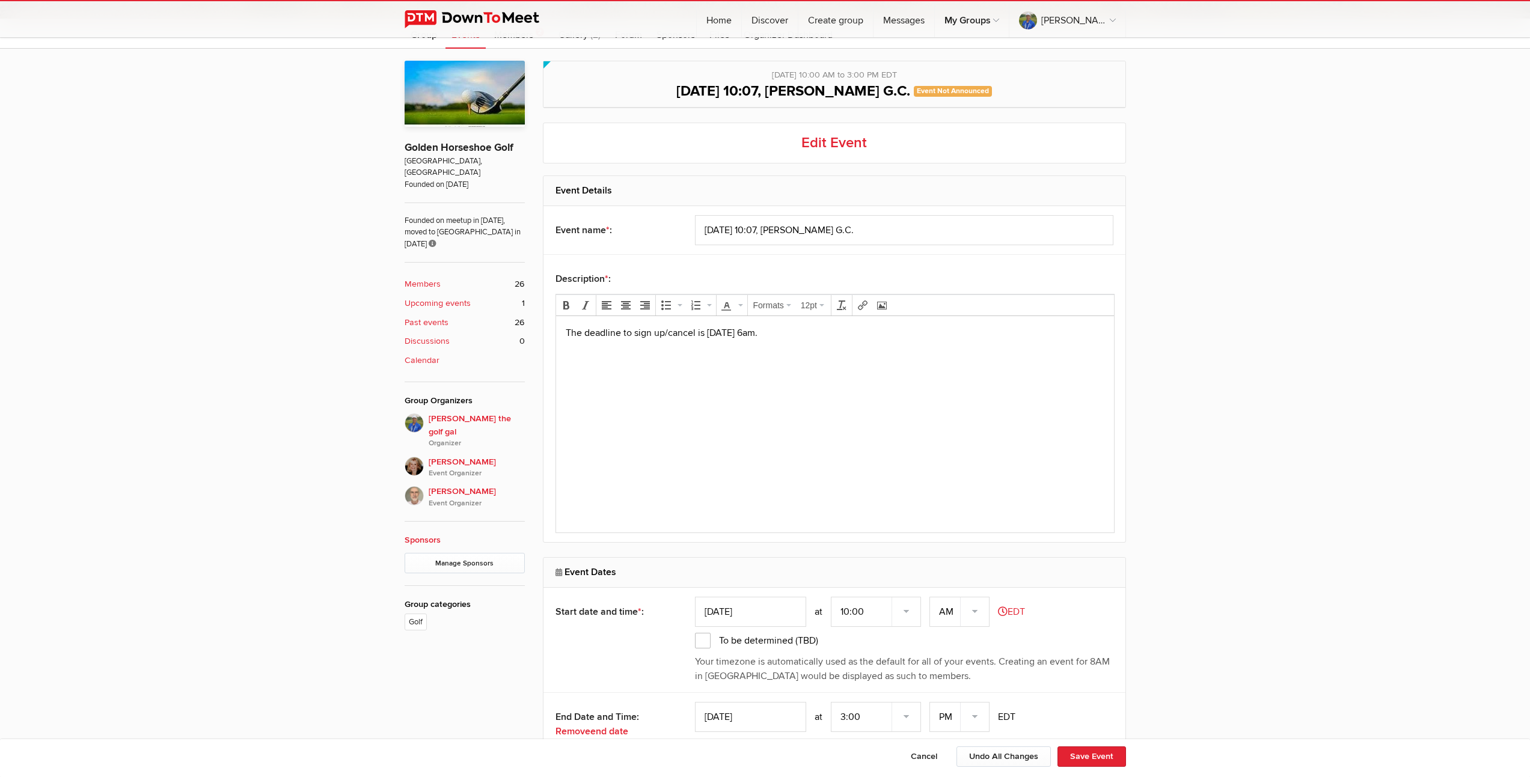
click at [861, 341] on body "The deadline to sign up/cancel is [DATE] 6am." at bounding box center [834, 352] width 548 height 54
click at [1107, 758] on button "Save Event" at bounding box center [1091, 757] width 69 height 20
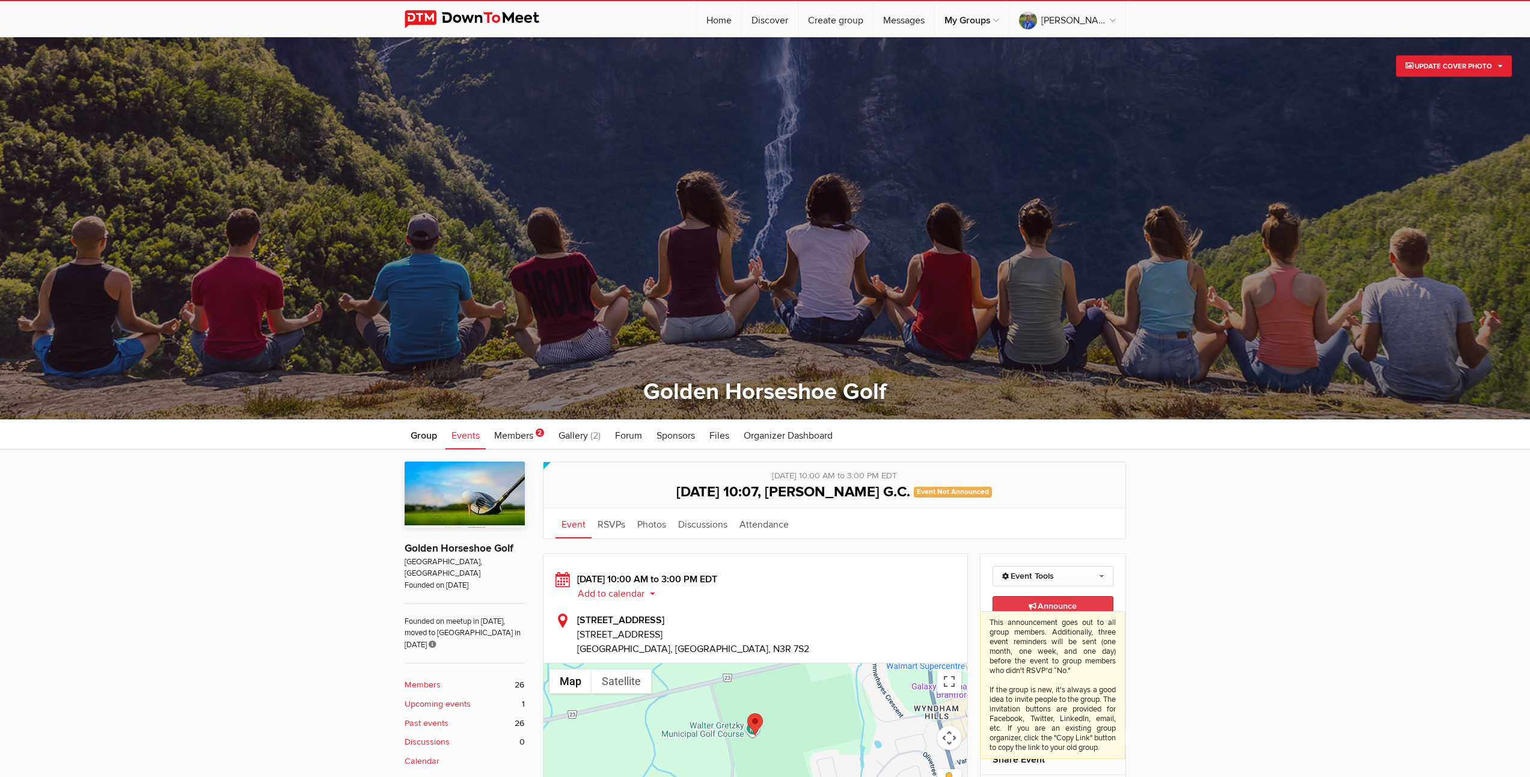
click at [1060, 607] on span "Announce This announcement goes out to all group members. Additionally, three e…" at bounding box center [1052, 606] width 48 height 10
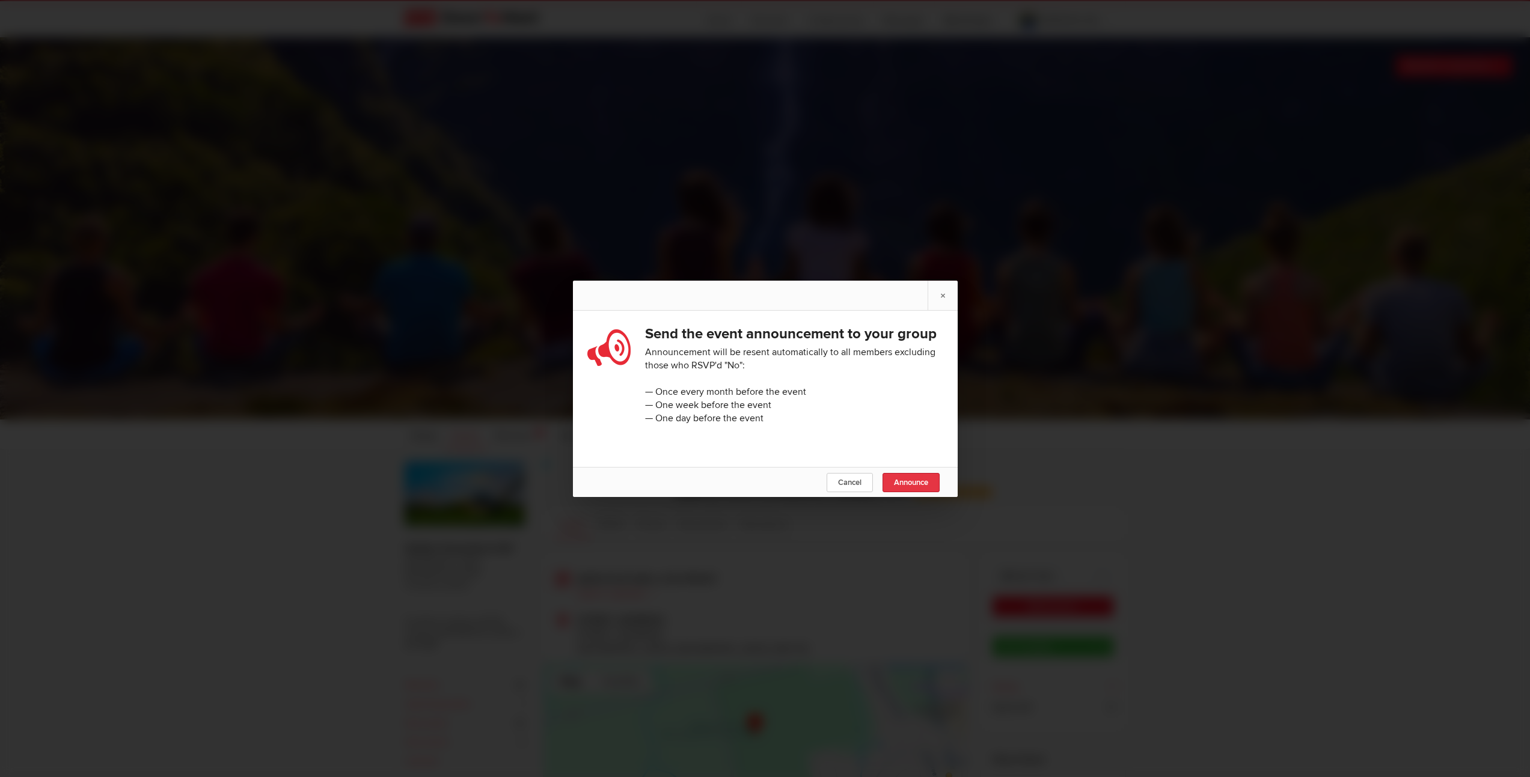
click at [919, 487] on span "Announce" at bounding box center [911, 483] width 34 height 10
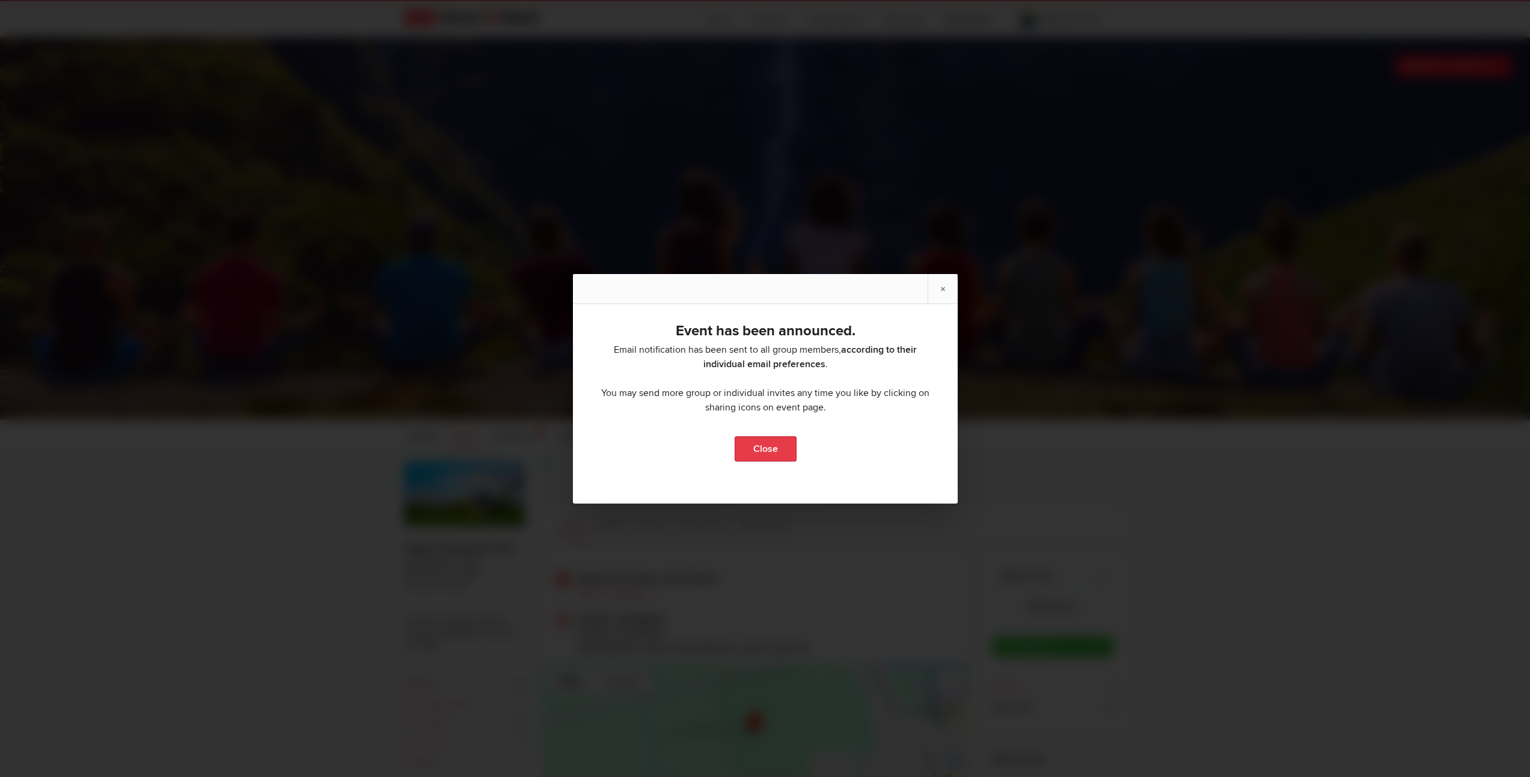
click at [763, 451] on link "Close" at bounding box center [765, 448] width 62 height 25
